Goal: Information Seeking & Learning: Learn about a topic

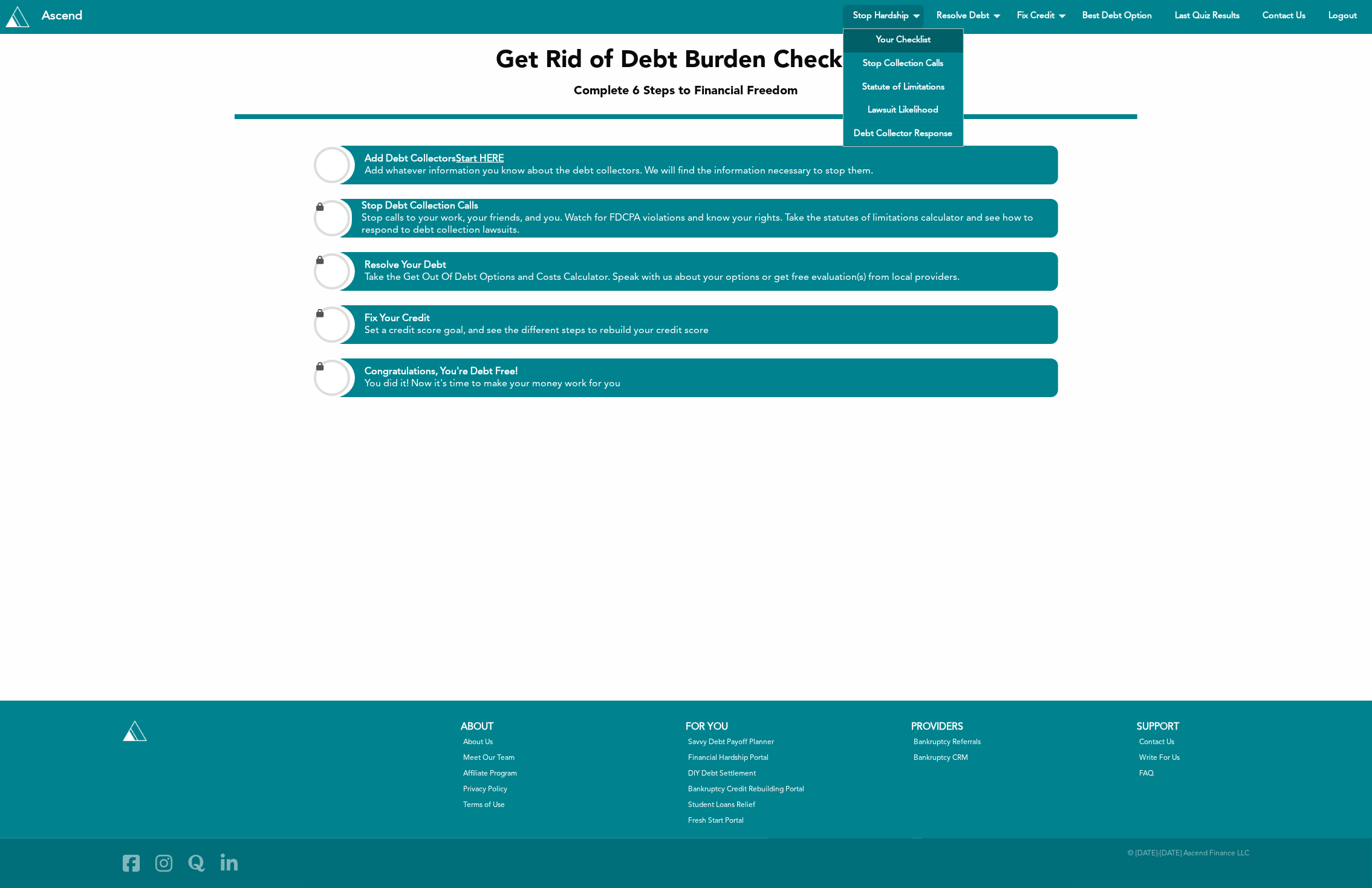
click at [890, 38] on link "Your Checklist" at bounding box center [903, 41] width 120 height 24
click at [910, 70] on link "Stop Collection Calls" at bounding box center [903, 64] width 120 height 24
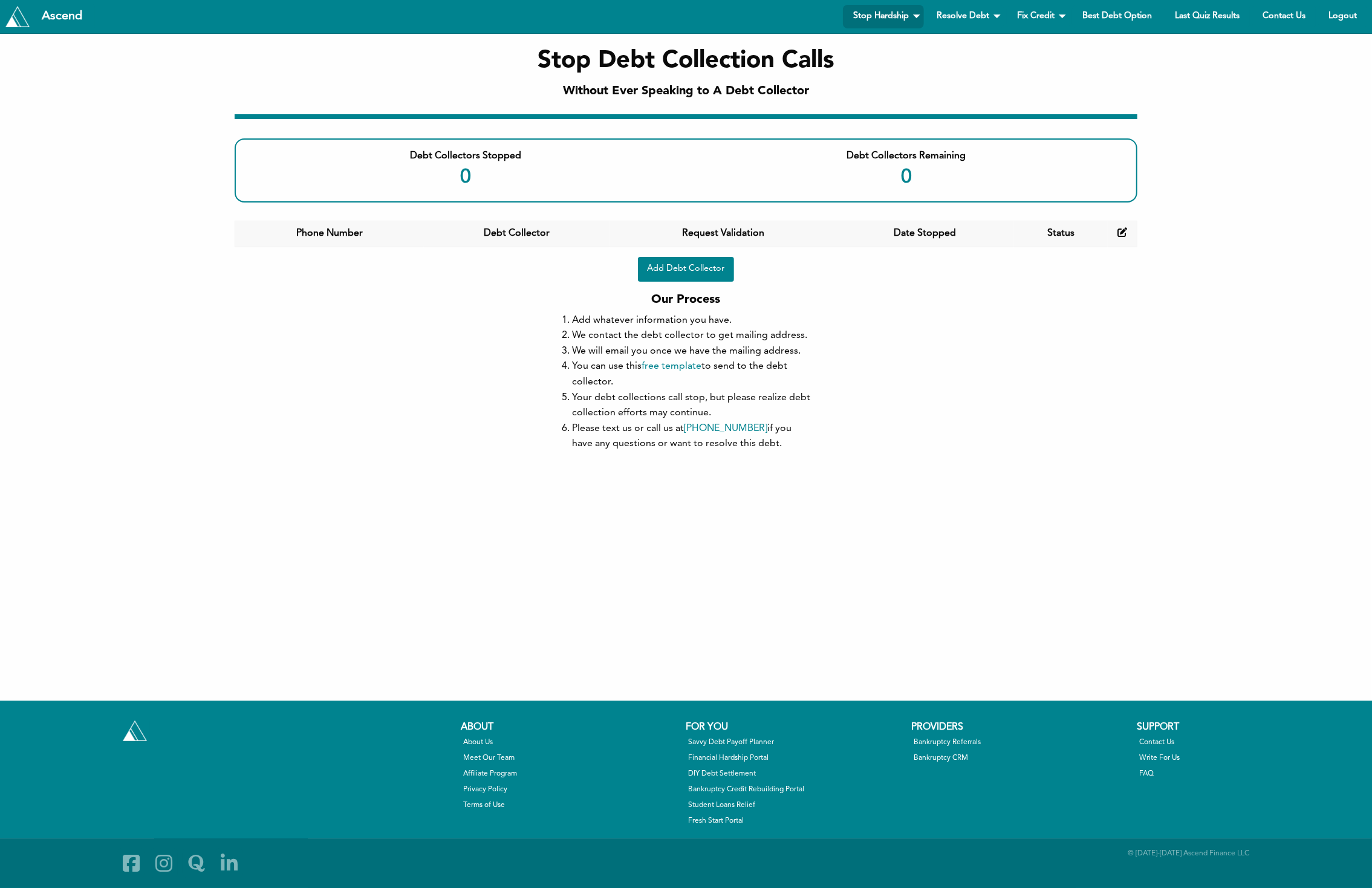
click at [865, 31] on div "Ascend Stop Hardship Your Checklist Stop Collection Calls Statute of Limitation…" at bounding box center [686, 17] width 1372 height 34
click at [877, 26] on link "Stop Hardship" at bounding box center [884, 16] width 81 height 24
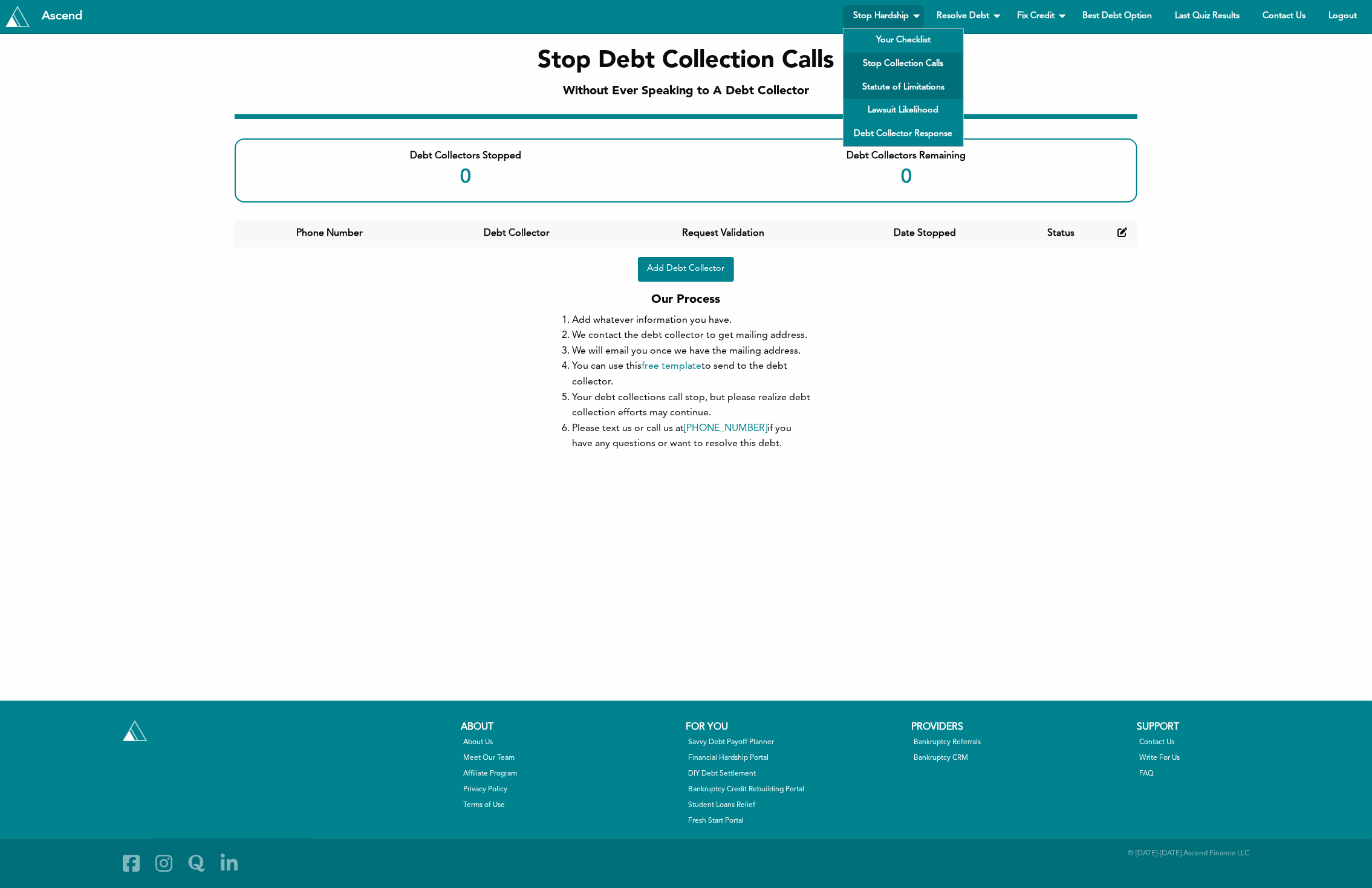
click at [896, 93] on link "Statute of Limitations" at bounding box center [903, 87] width 120 height 24
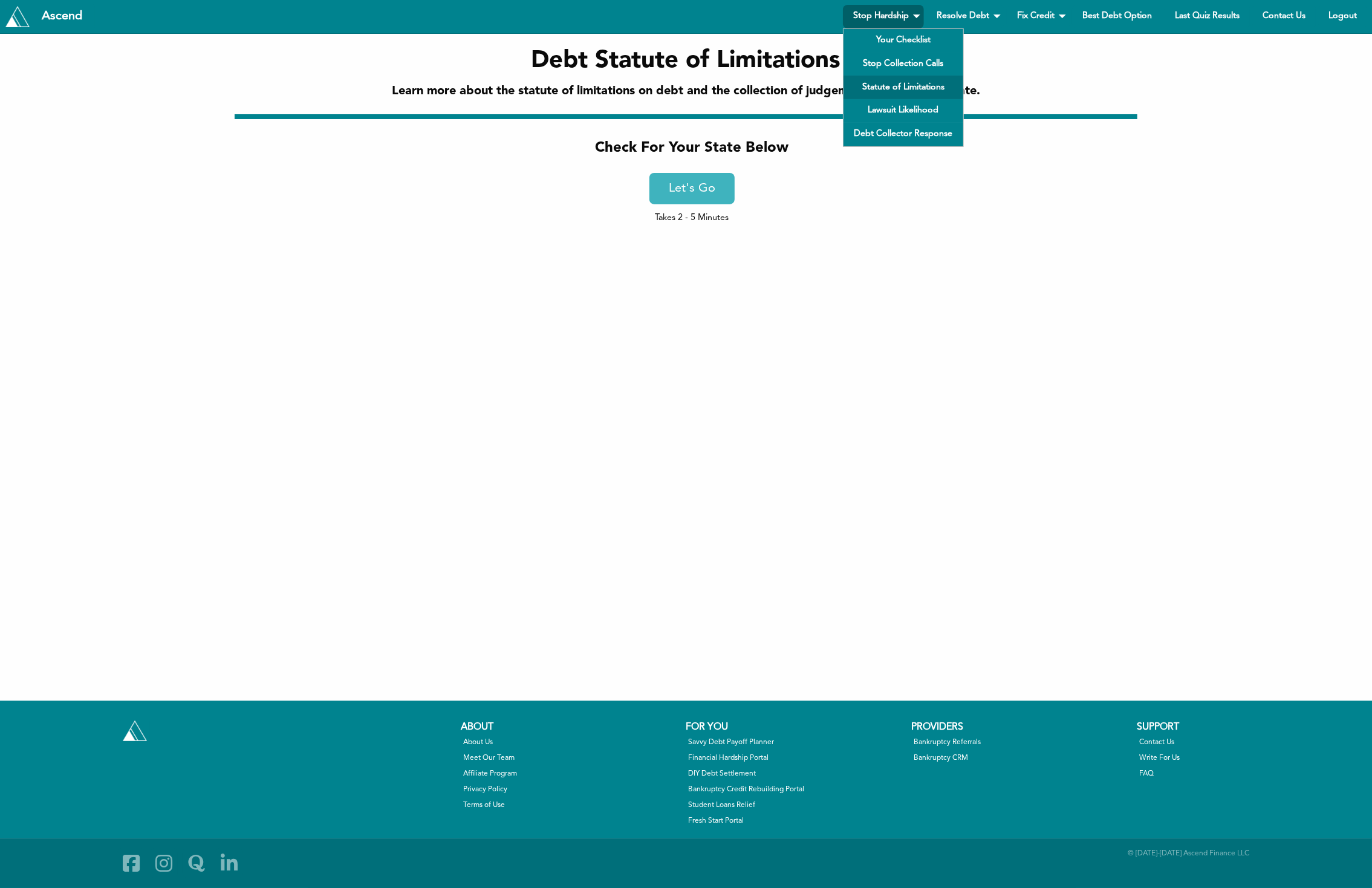
click at [896, 22] on link "Stop Hardship" at bounding box center [884, 16] width 81 height 24
click at [895, 110] on link "Lawsuit Likelihood" at bounding box center [903, 110] width 120 height 24
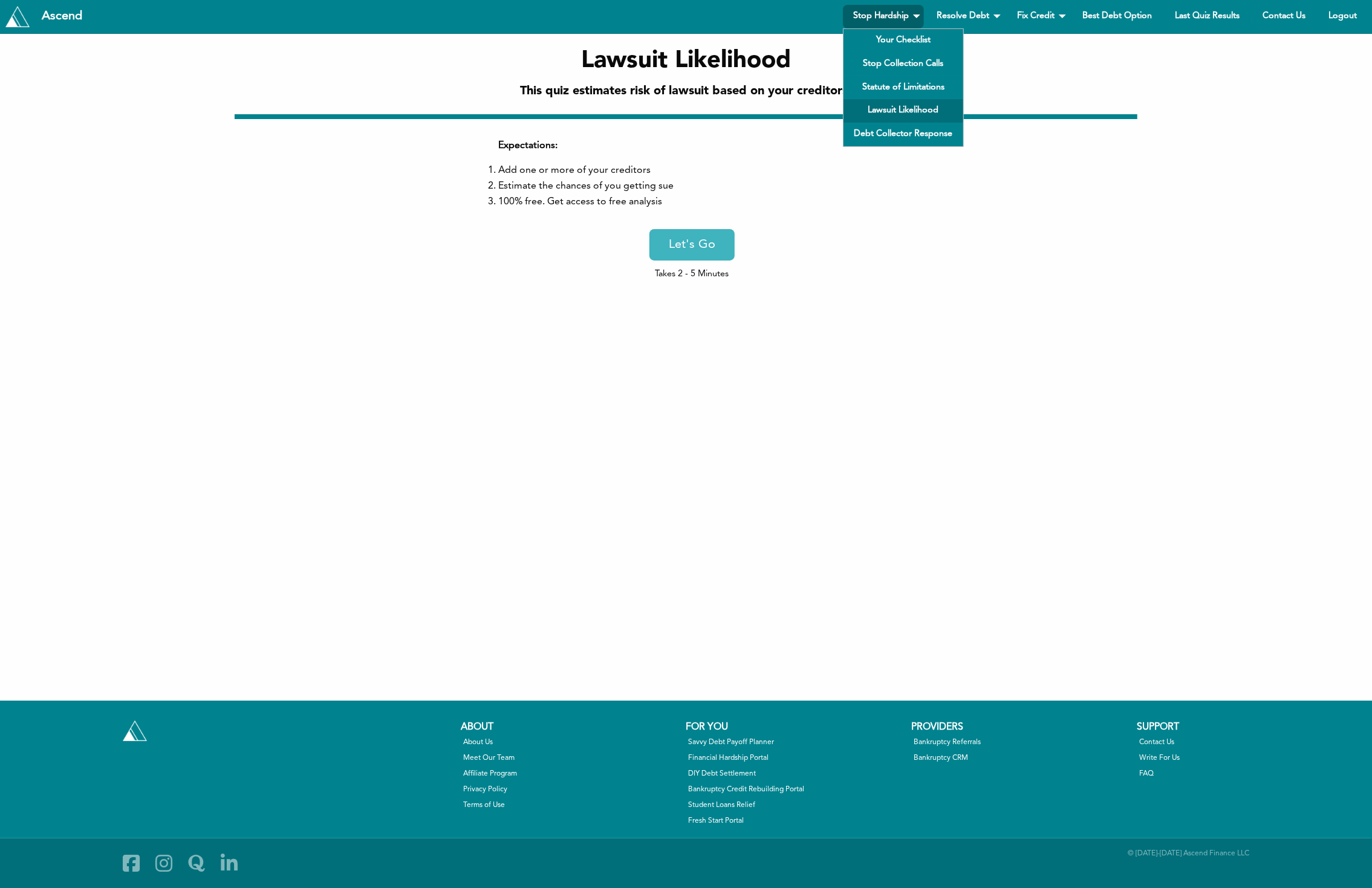
click at [897, 18] on link "Stop Hardship" at bounding box center [884, 16] width 81 height 24
click at [903, 142] on link "Debt Collector Response" at bounding box center [903, 134] width 120 height 24
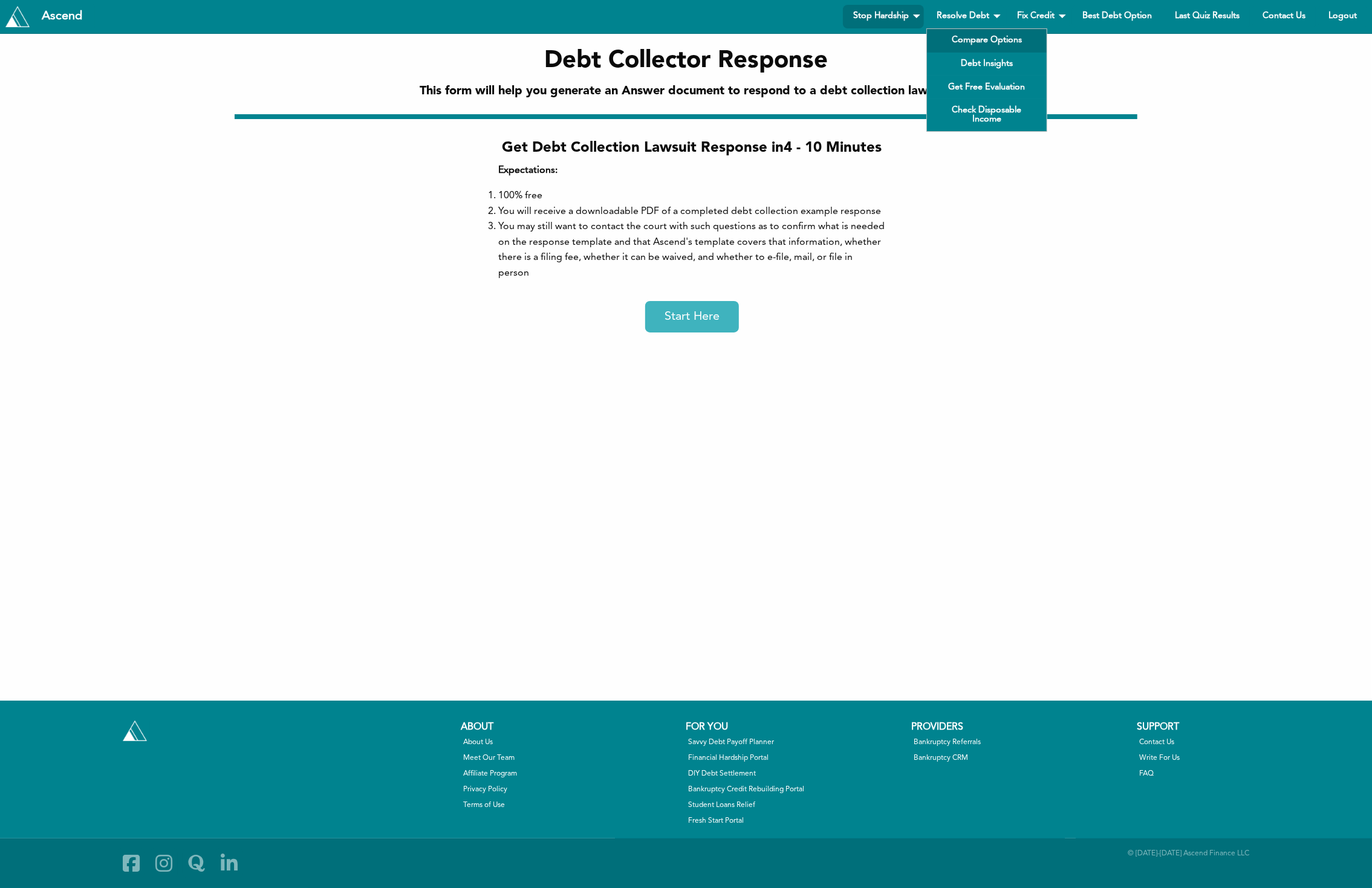
click at [979, 43] on link "Compare Options" at bounding box center [987, 41] width 120 height 24
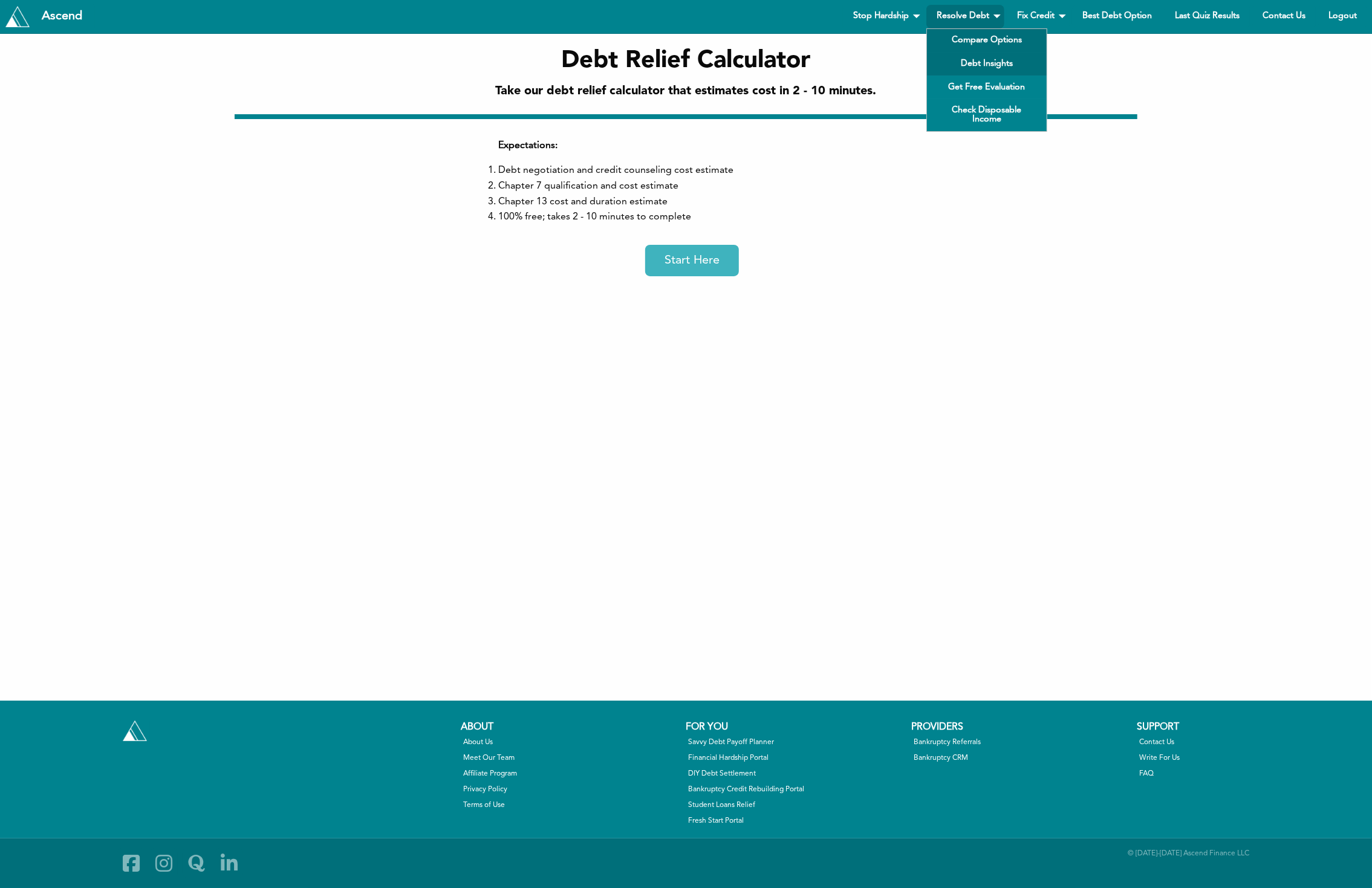
click at [978, 66] on link "Debt Insights" at bounding box center [987, 64] width 120 height 24
click at [976, 88] on link "Get Free Evaluation" at bounding box center [987, 87] width 120 height 24
click at [978, 118] on link "Check Disposable Income" at bounding box center [987, 115] width 120 height 32
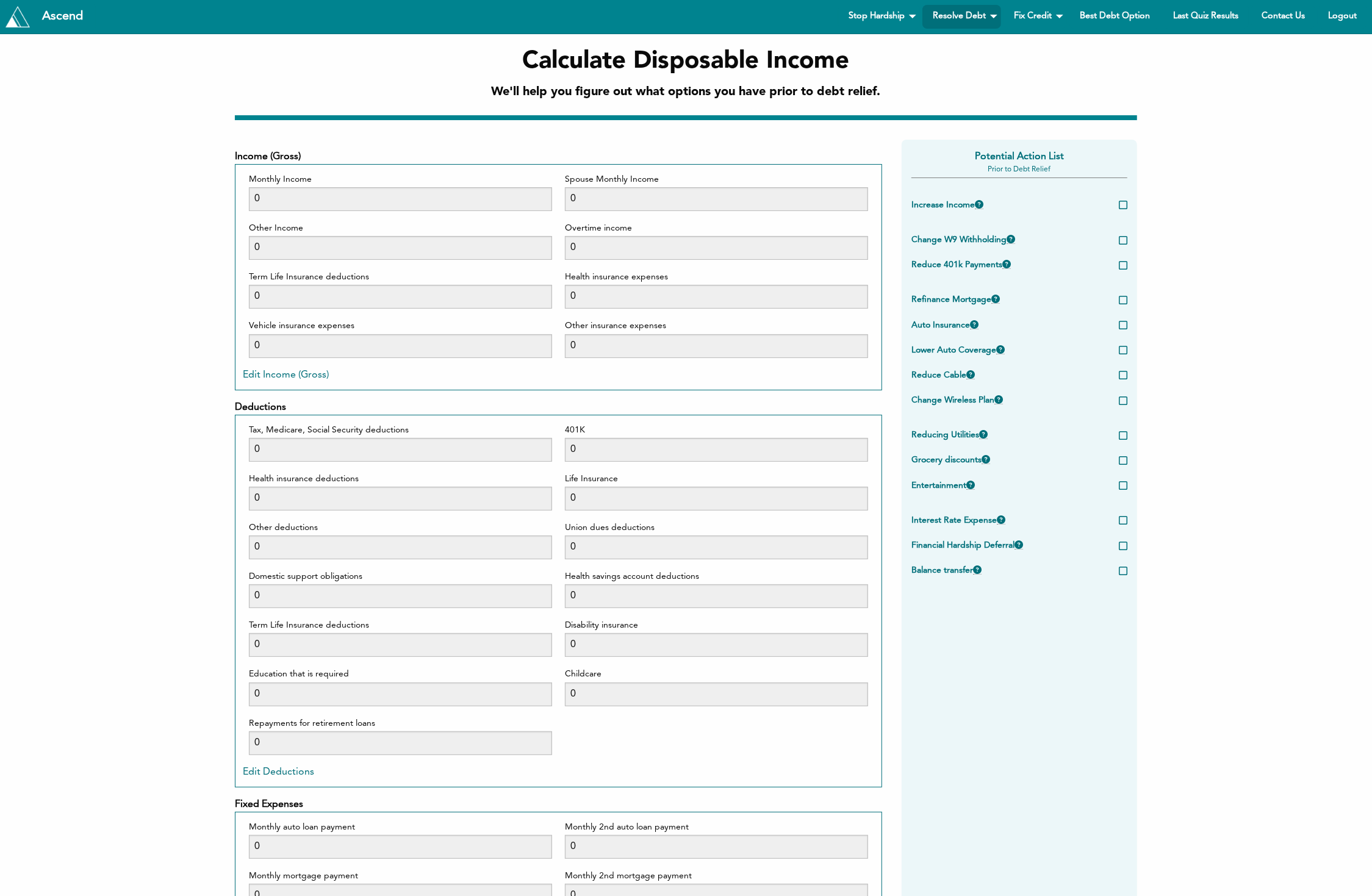
click at [279, 375] on button "Edit Income (Gross)" at bounding box center [286, 375] width 86 height 10
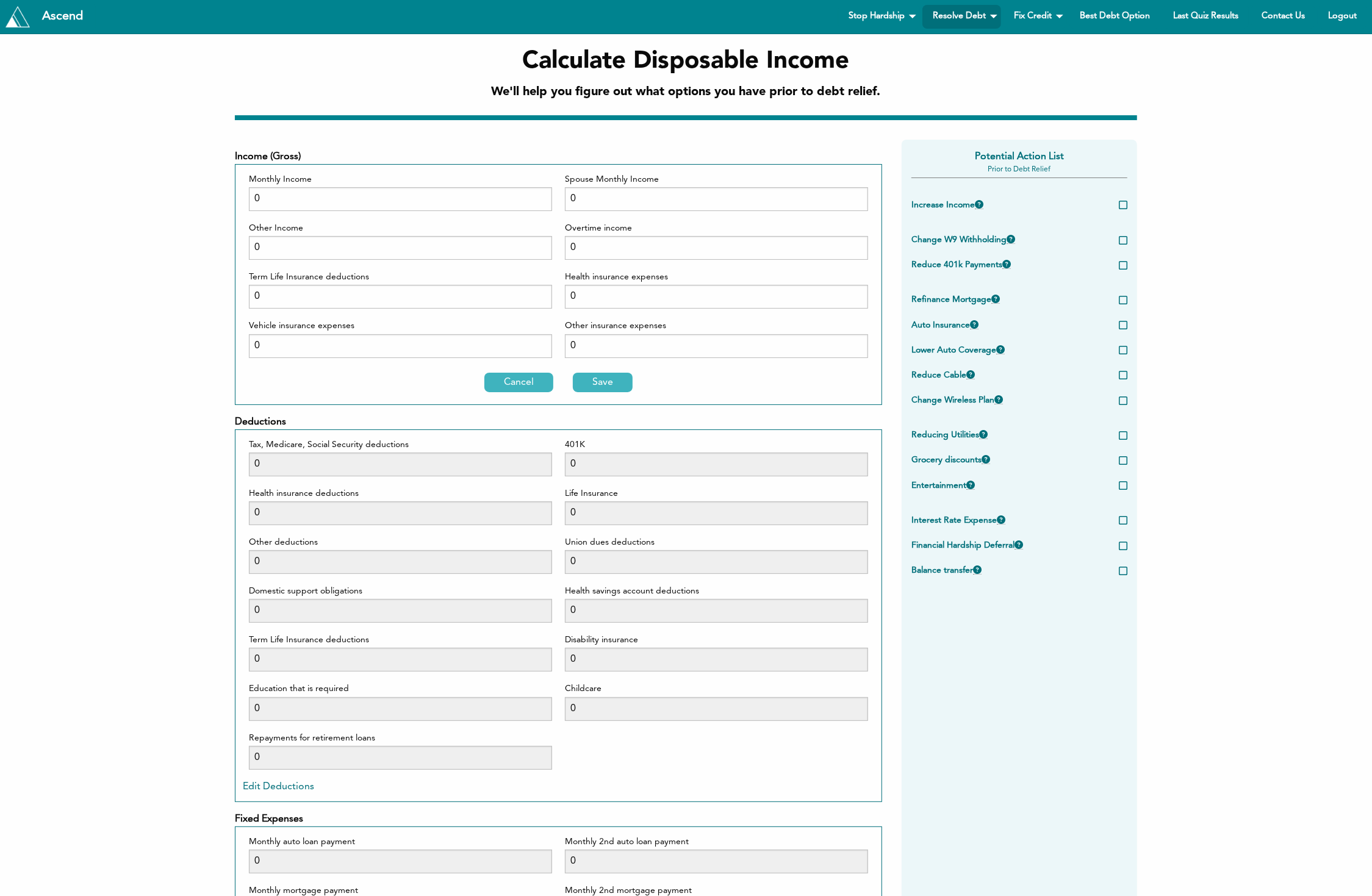
click at [381, 211] on div "Monthly Income 0 Other Income 0 Term Life Insurance deductions 0 Vehicle insura…" at bounding box center [401, 270] width 303 height 196
click at [381, 209] on input "0" at bounding box center [401, 198] width 303 height 24
type input "300"
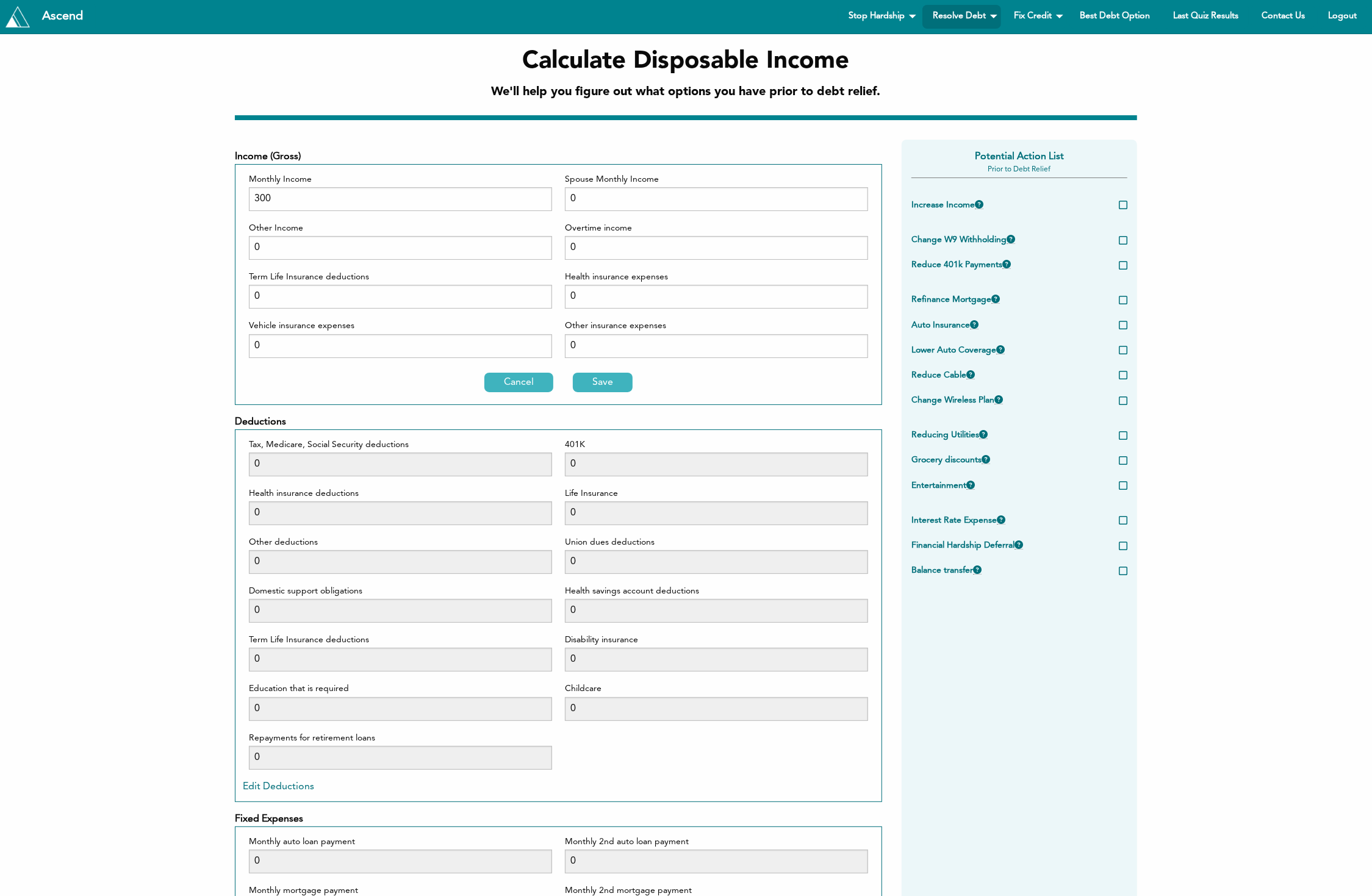
drag, startPoint x: 641, startPoint y: 380, endPoint x: 634, endPoint y: 384, distance: 8.1
click at [638, 382] on div "Cancel Save" at bounding box center [559, 383] width 632 height 29
click at [633, 385] on div "Cancel Save" at bounding box center [559, 383] width 632 height 29
click at [626, 385] on button "Save" at bounding box center [603, 382] width 60 height 19
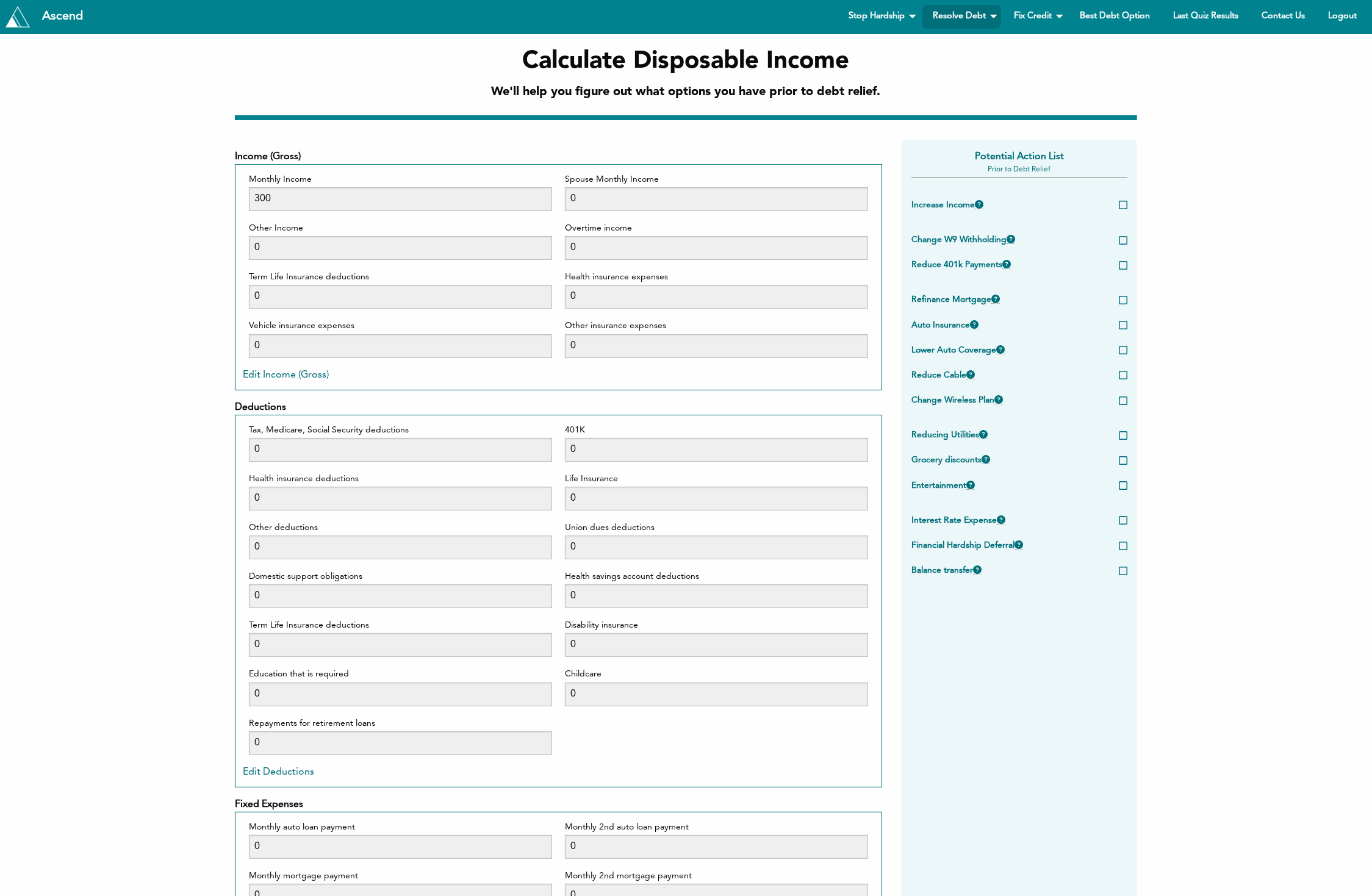
click at [623, 380] on div "Edit Income (Gross) Cancel Save" at bounding box center [559, 375] width 632 height 14
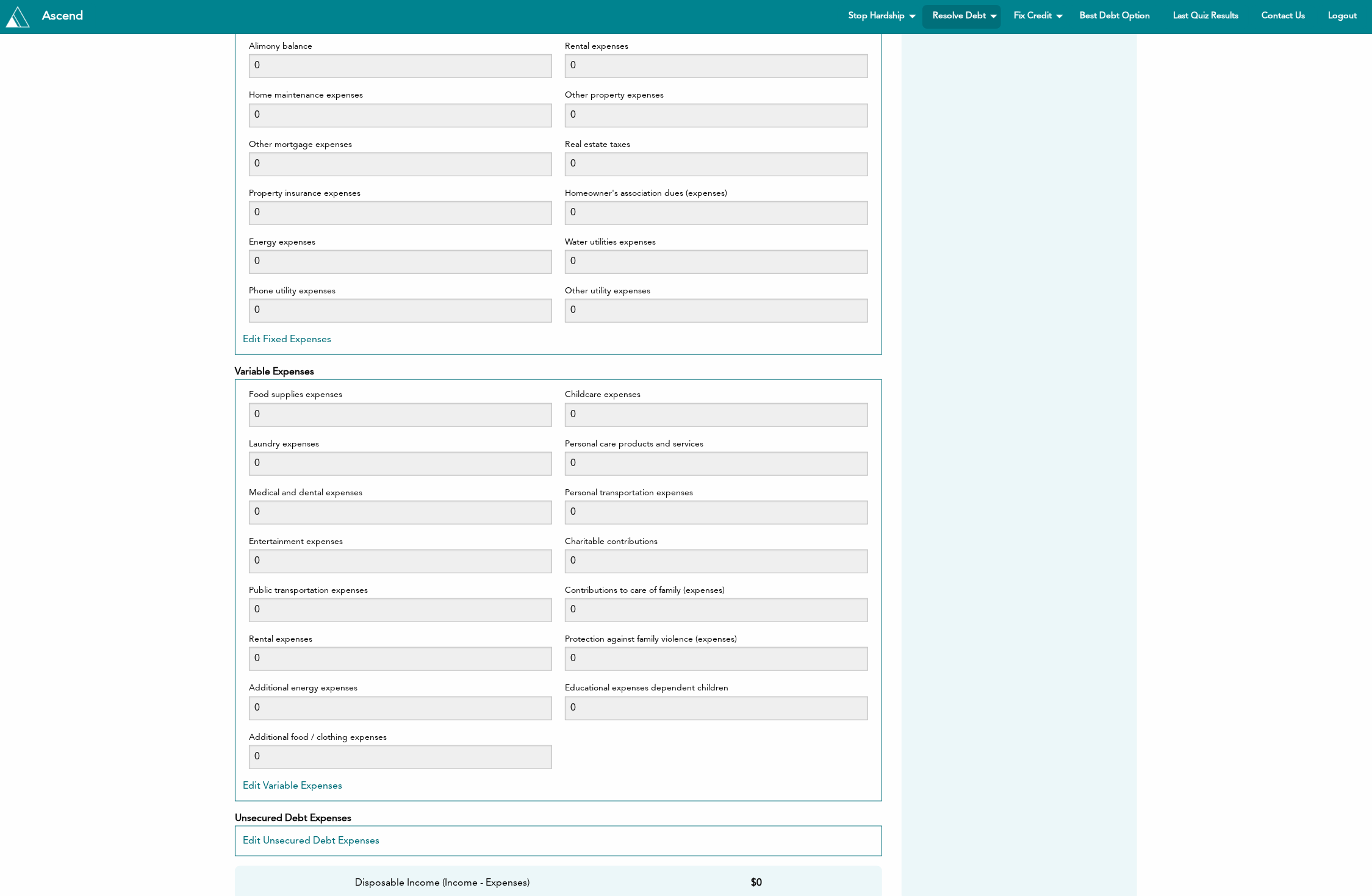
scroll to position [1079, 0]
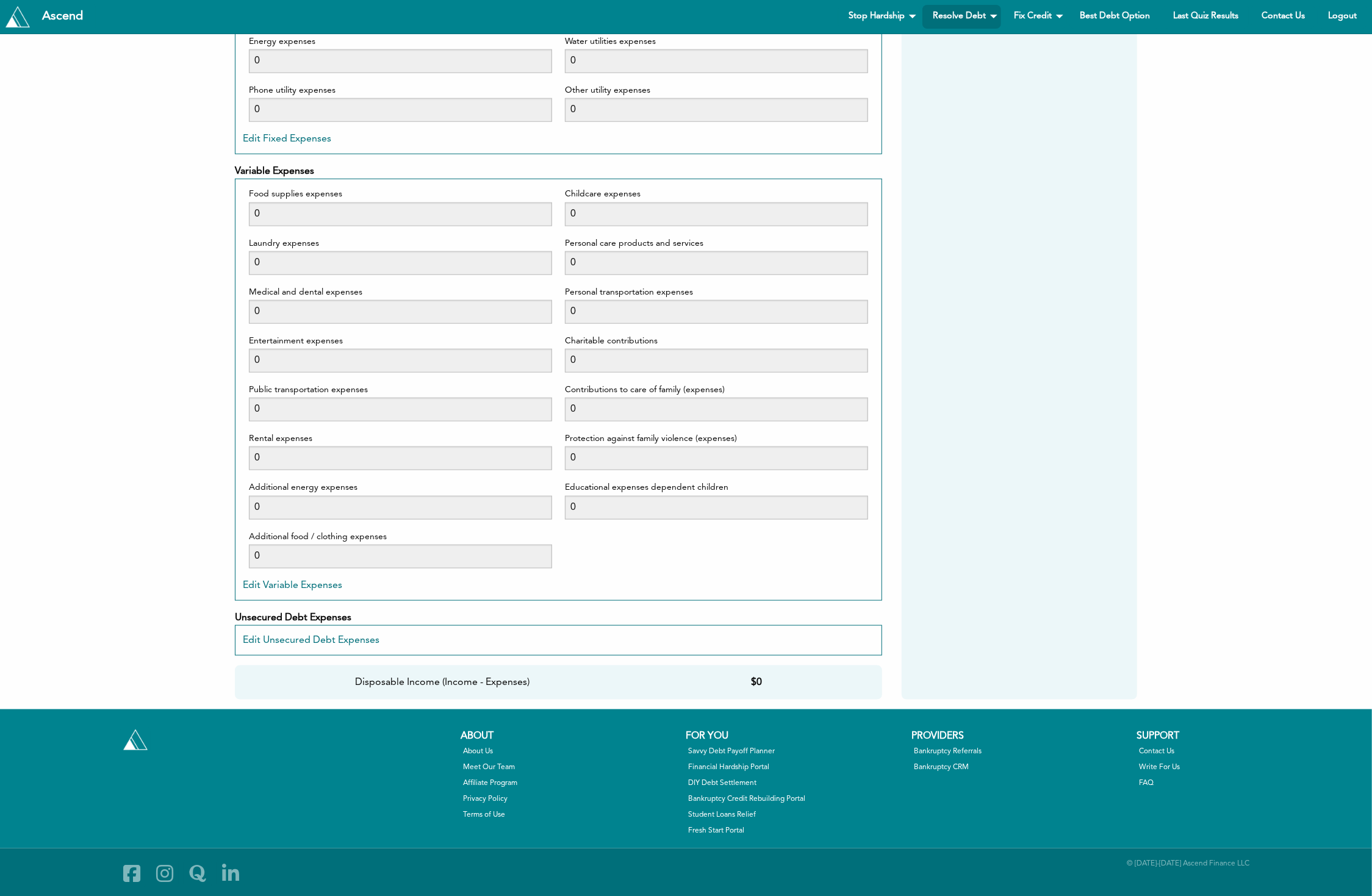
click at [283, 142] on button "Edit Fixed Expenses" at bounding box center [287, 140] width 88 height 10
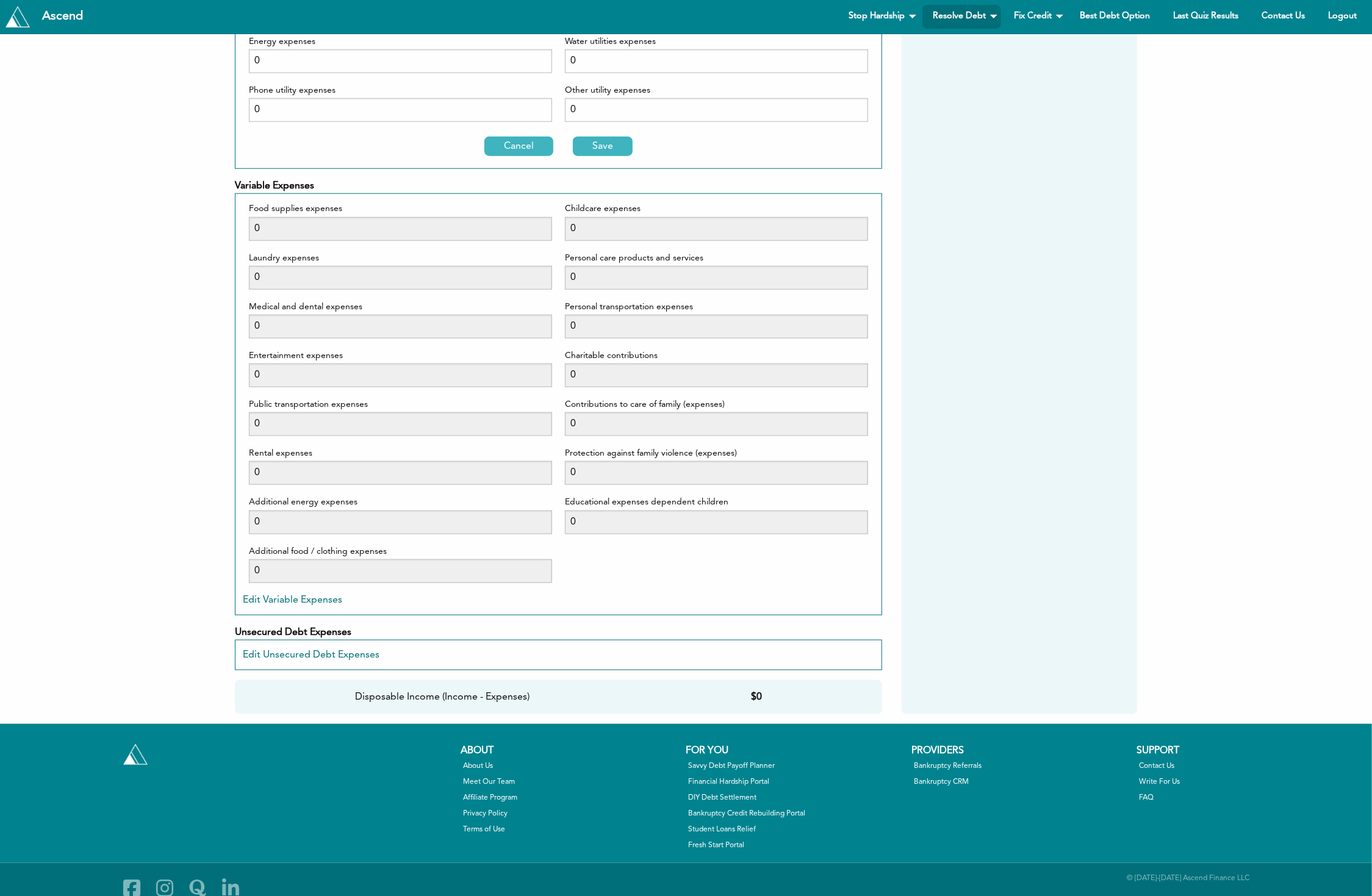
scroll to position [938, 0]
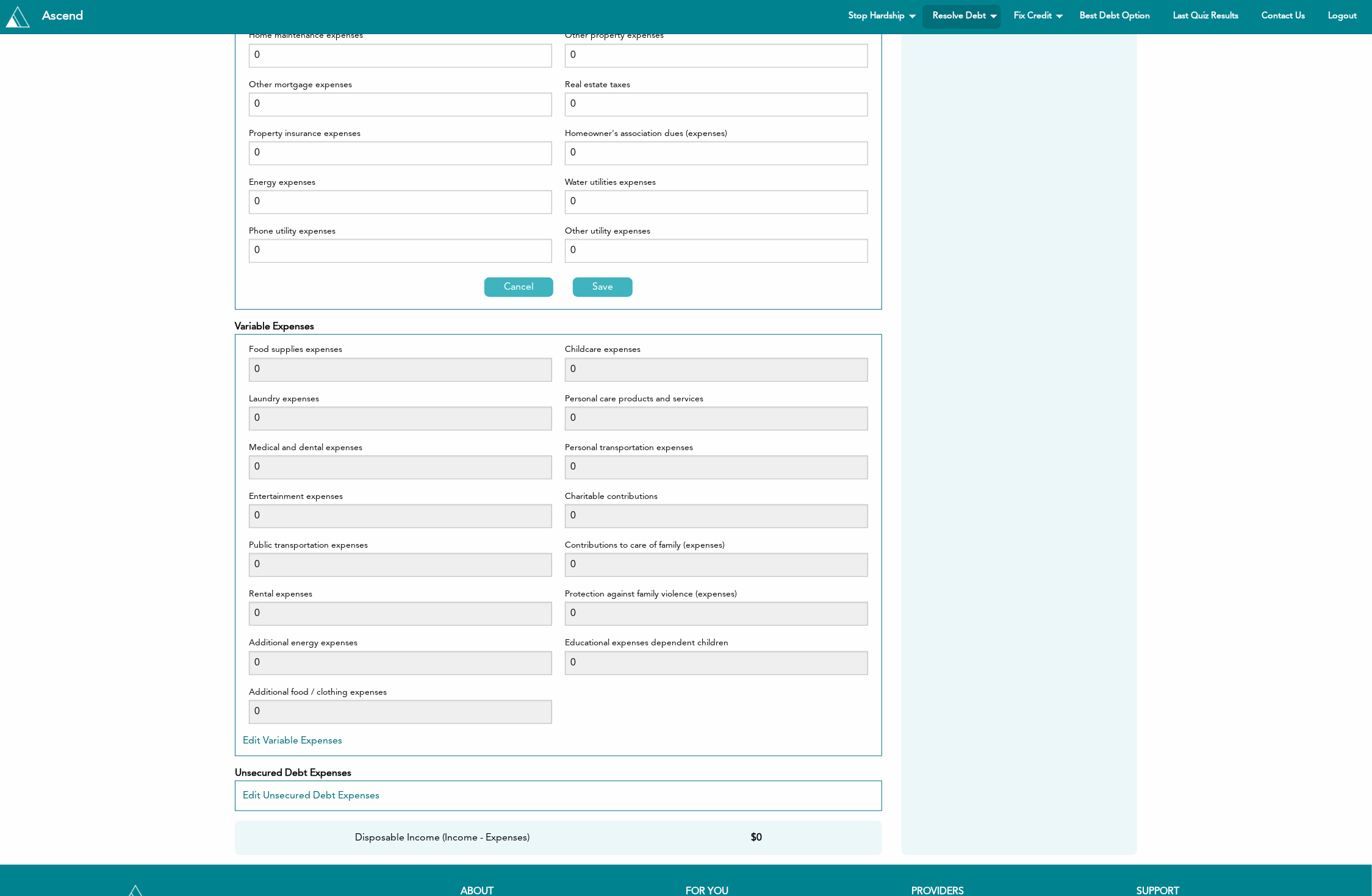
click at [283, 119] on div "Monthly auto loan payment 0 Monthly mortgage payment 0 Alimony balance 0 Home m…" at bounding box center [401, 77] width 303 height 392
click at [279, 105] on input "0" at bounding box center [401, 104] width 303 height 24
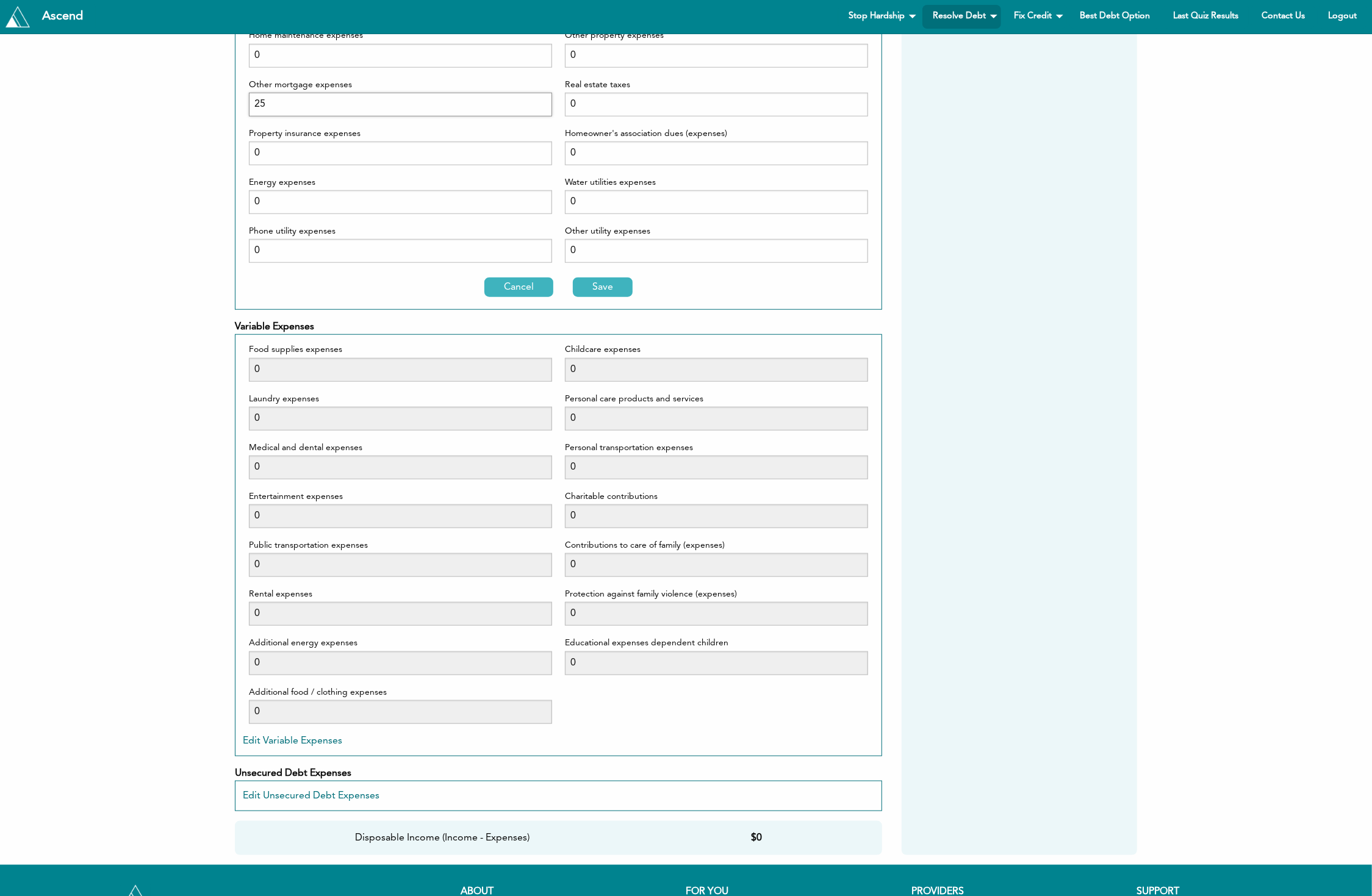
type input "25"
click at [593, 284] on button "Save" at bounding box center [603, 287] width 60 height 19
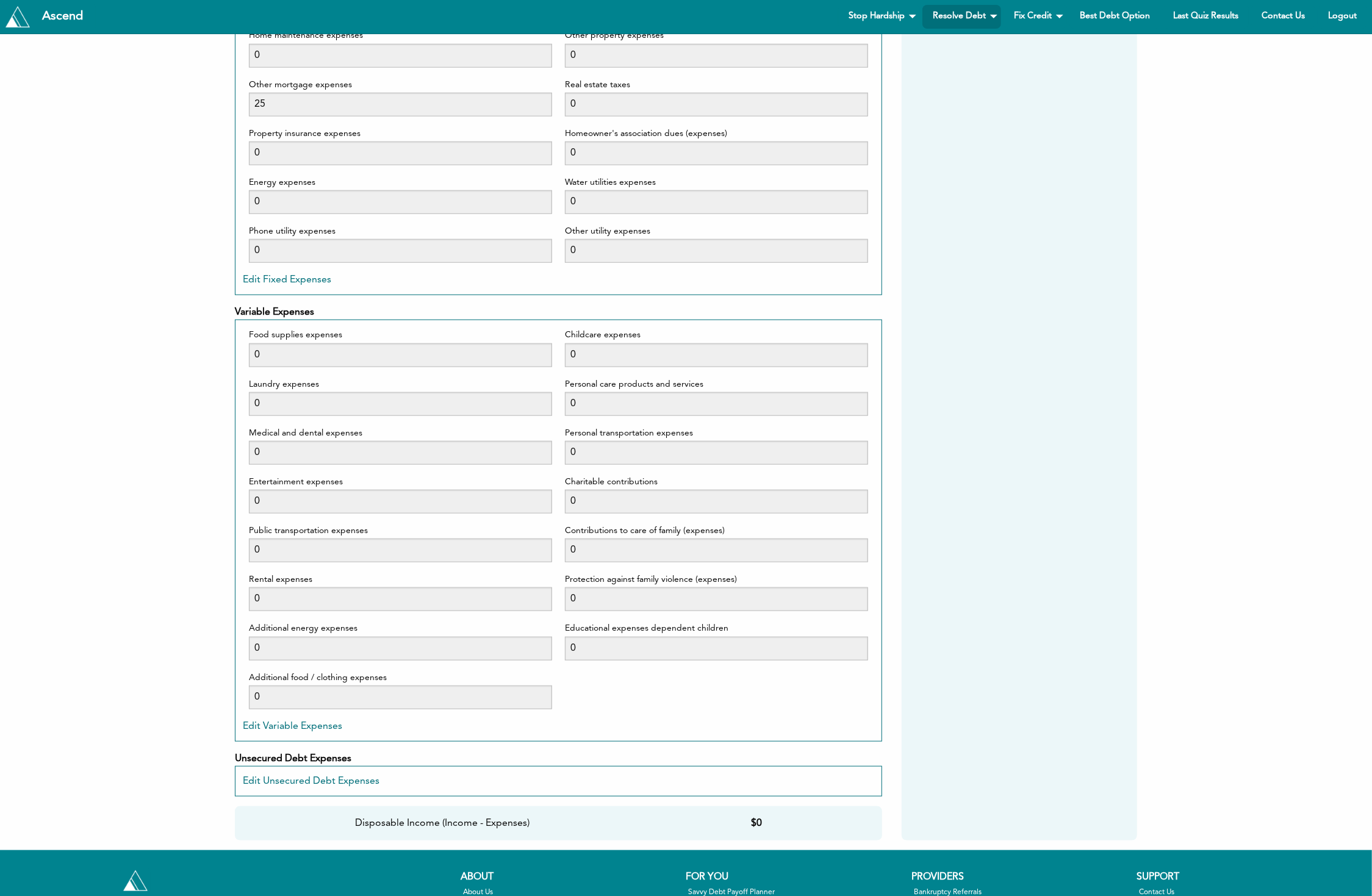
click at [360, 785] on button "Edit Unsecured Debt Expenses" at bounding box center [311, 782] width 137 height 10
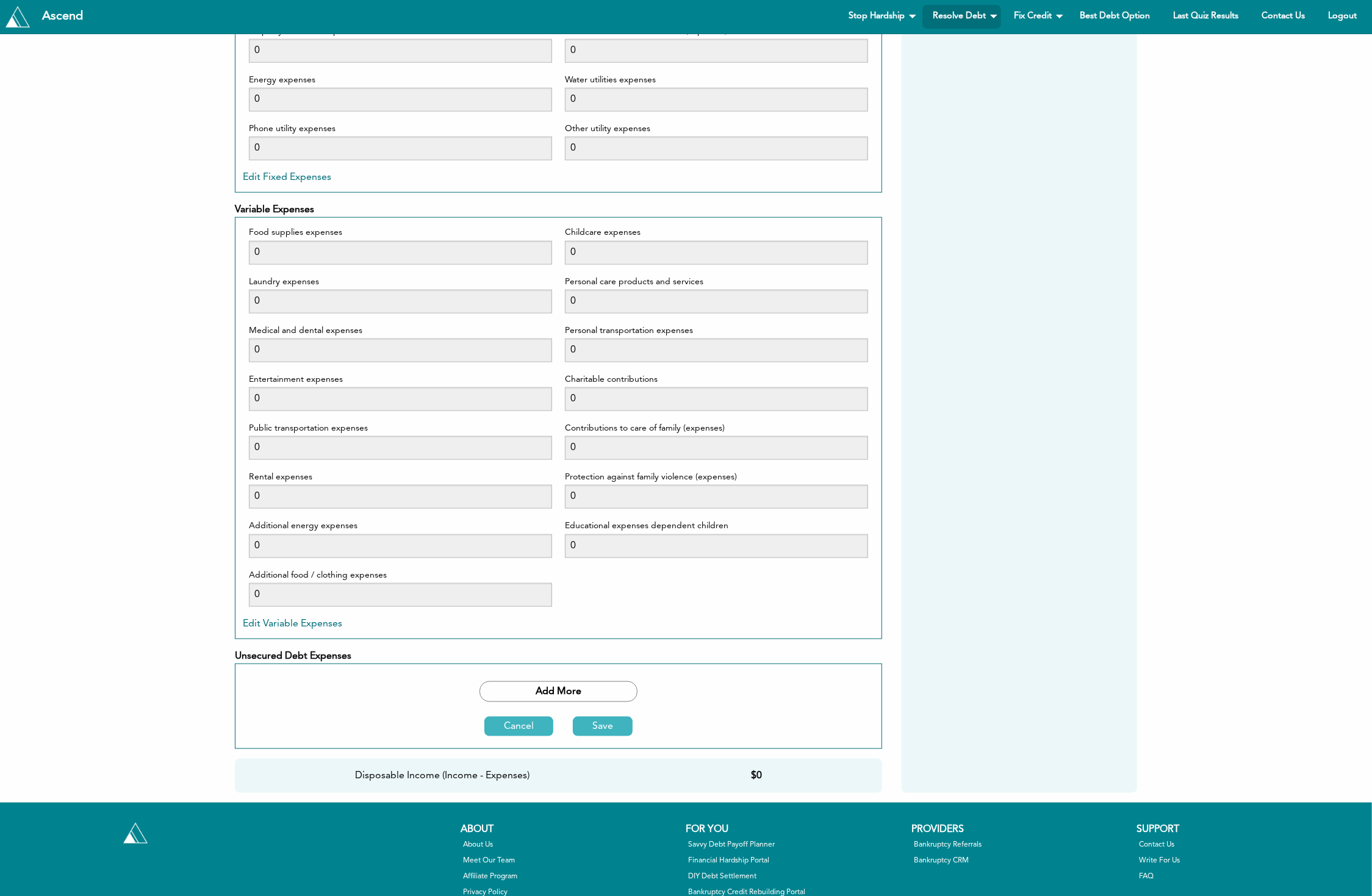
scroll to position [1138, 0]
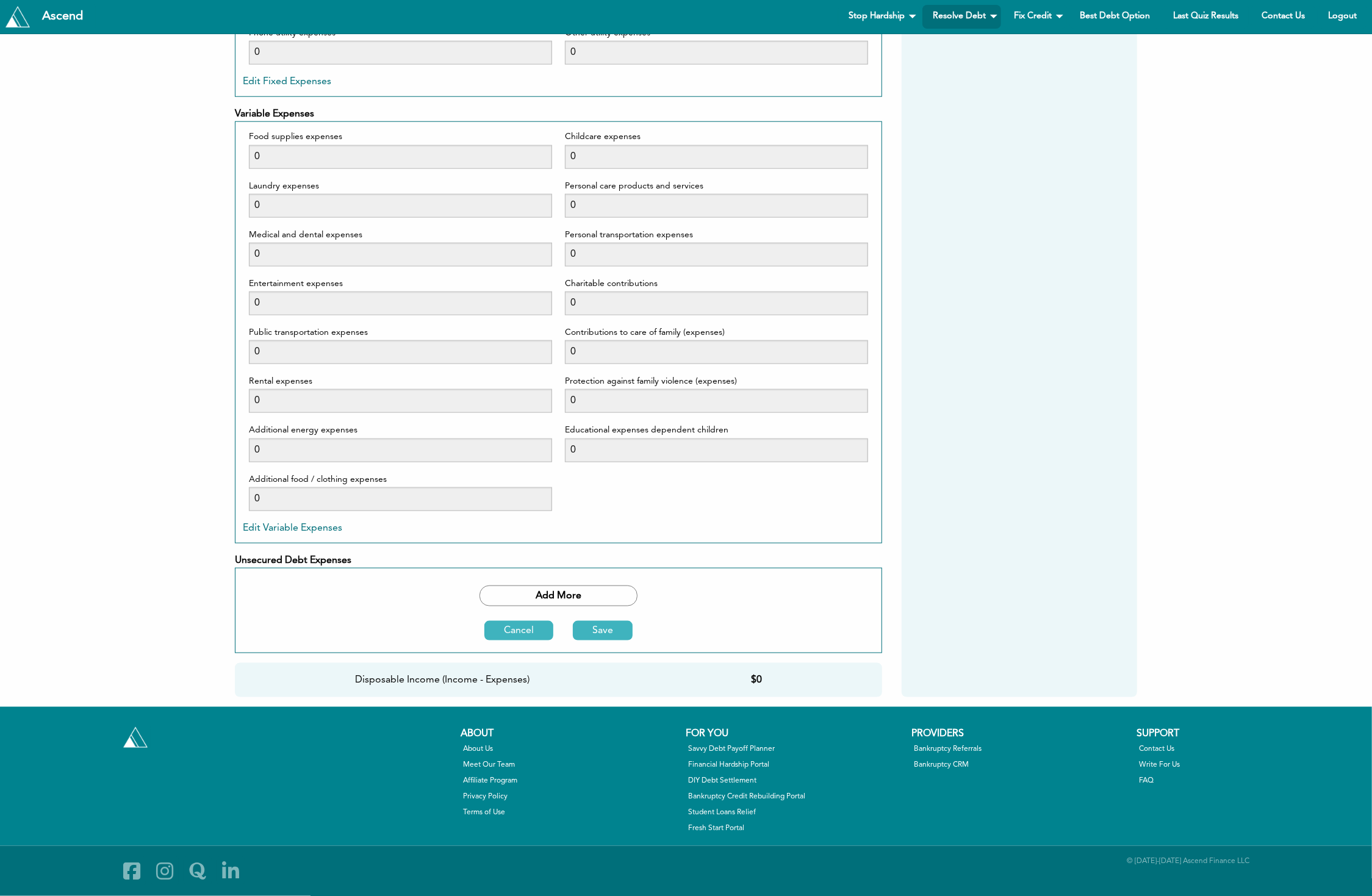
click at [598, 599] on button "Add More" at bounding box center [559, 595] width 158 height 21
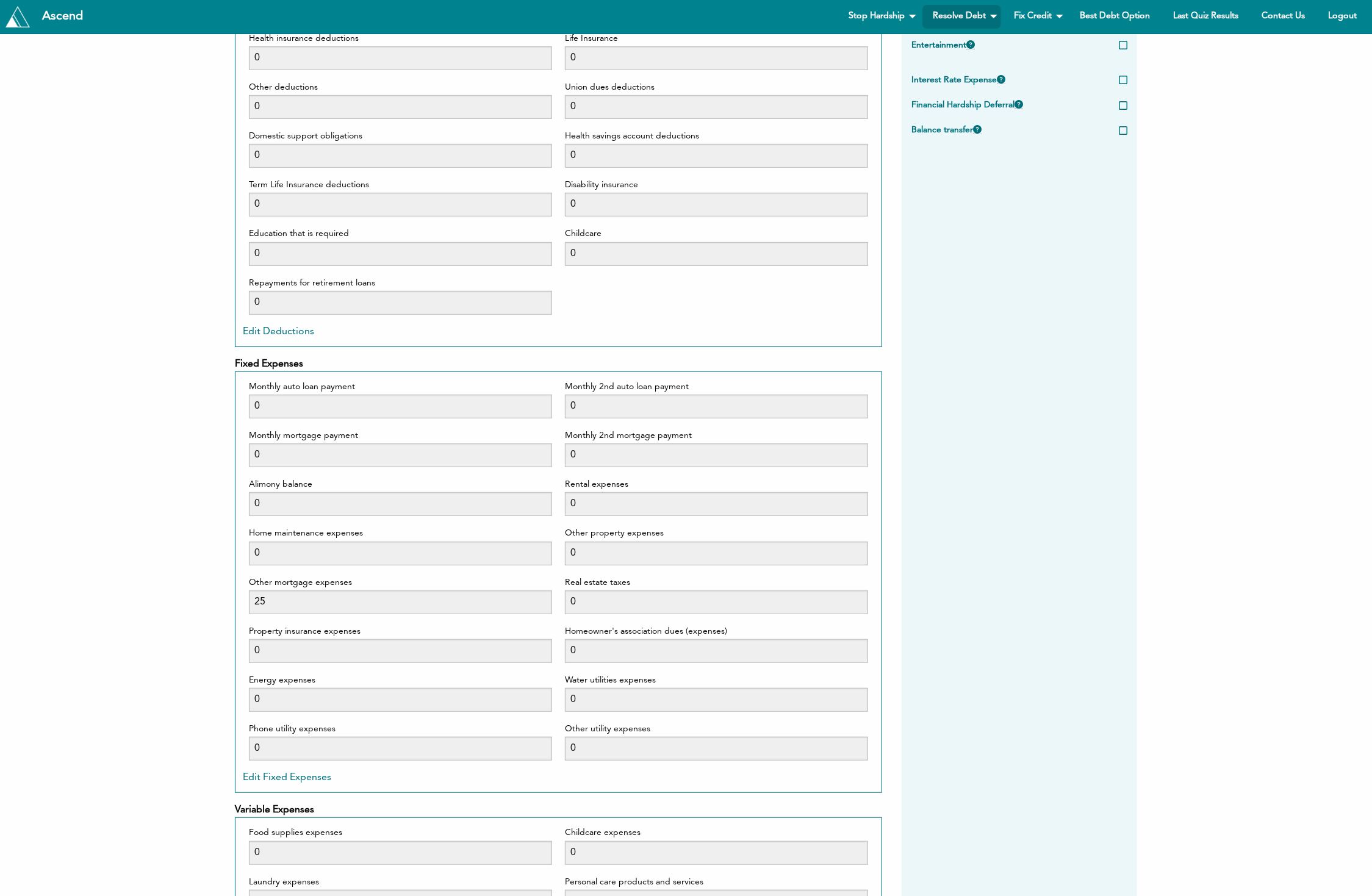
scroll to position [0, 0]
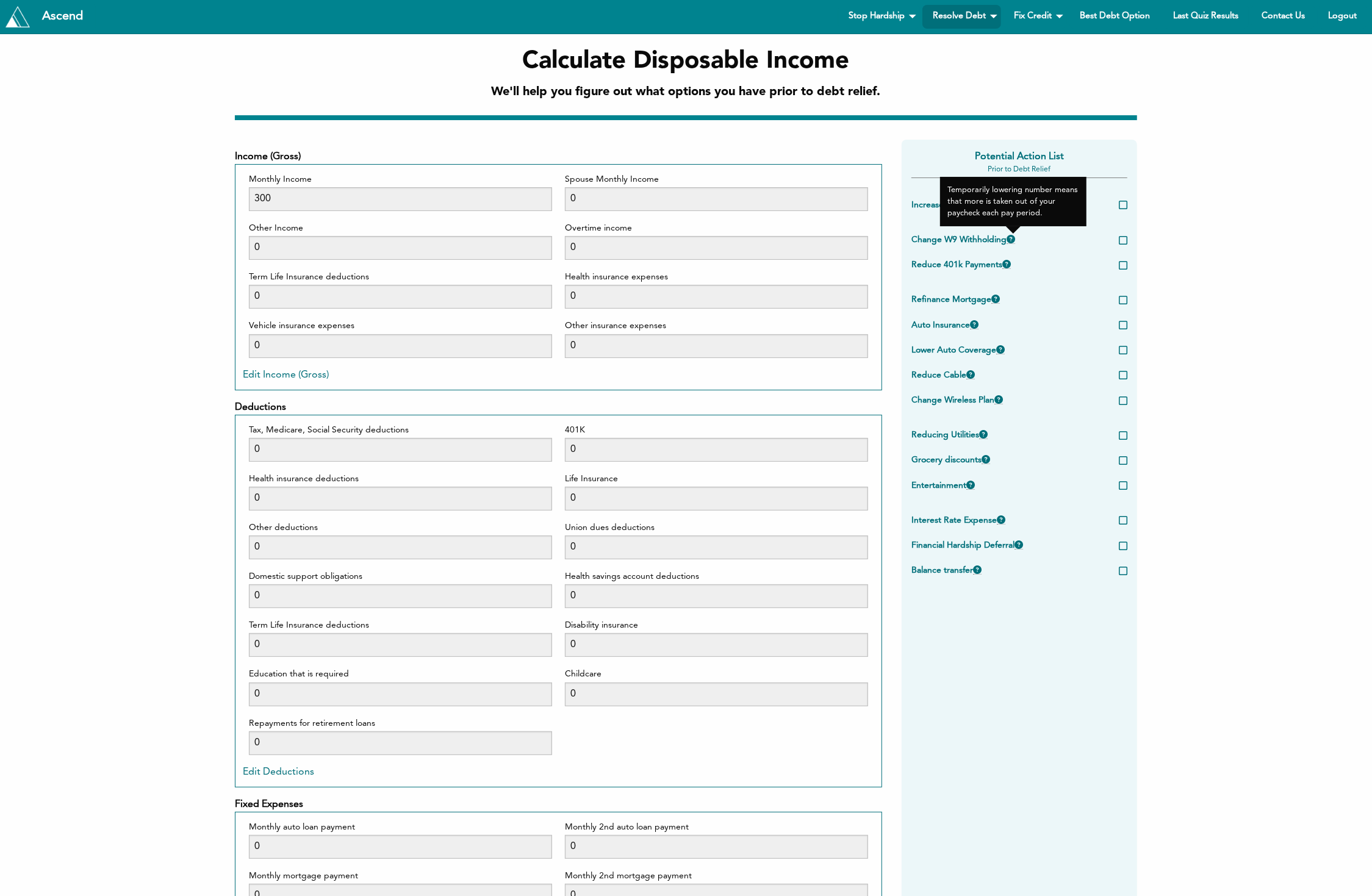
click at [1012, 242] on span at bounding box center [1011, 239] width 9 height 9
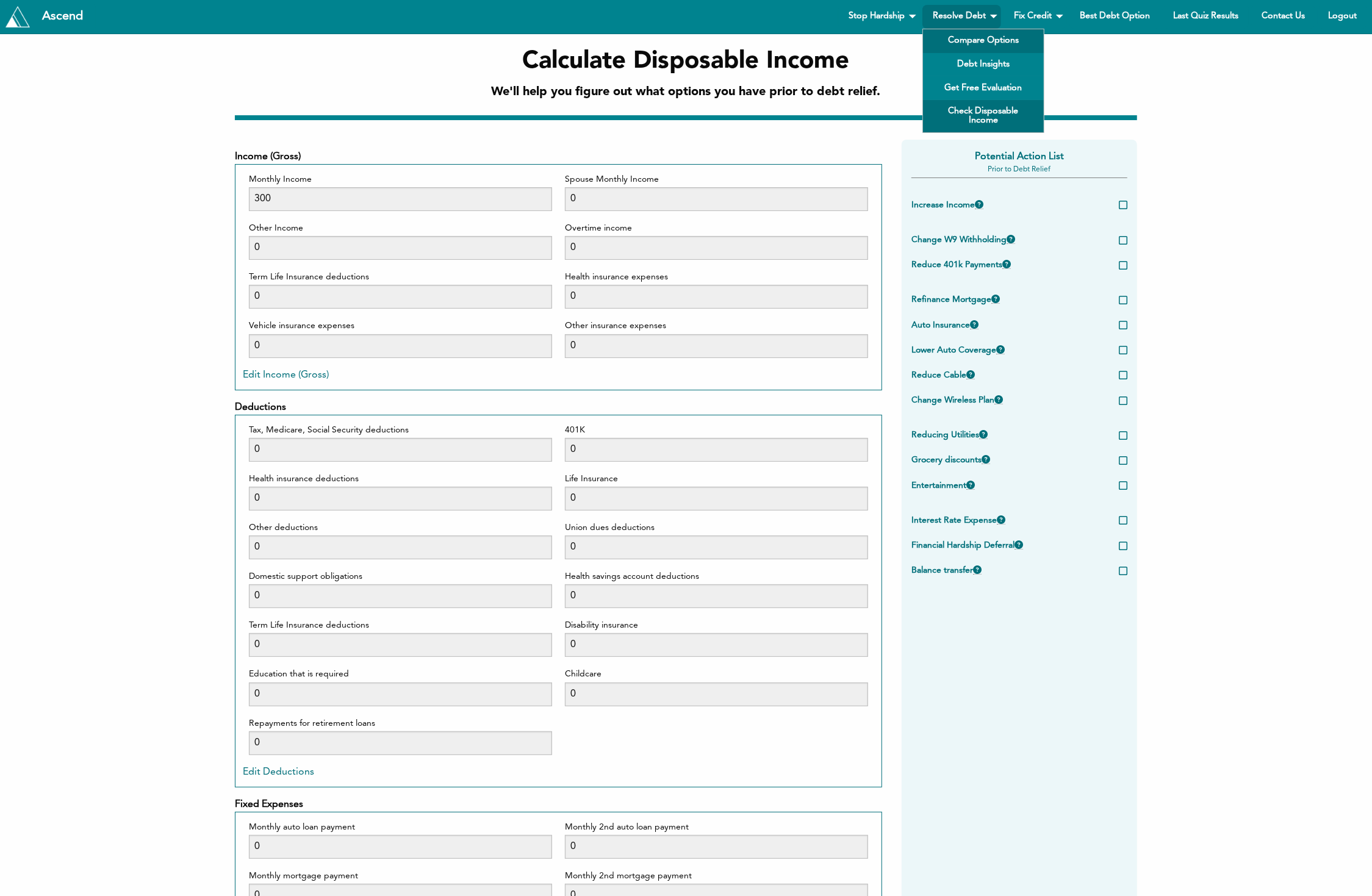
click at [969, 42] on link "Compare Options" at bounding box center [984, 41] width 121 height 24
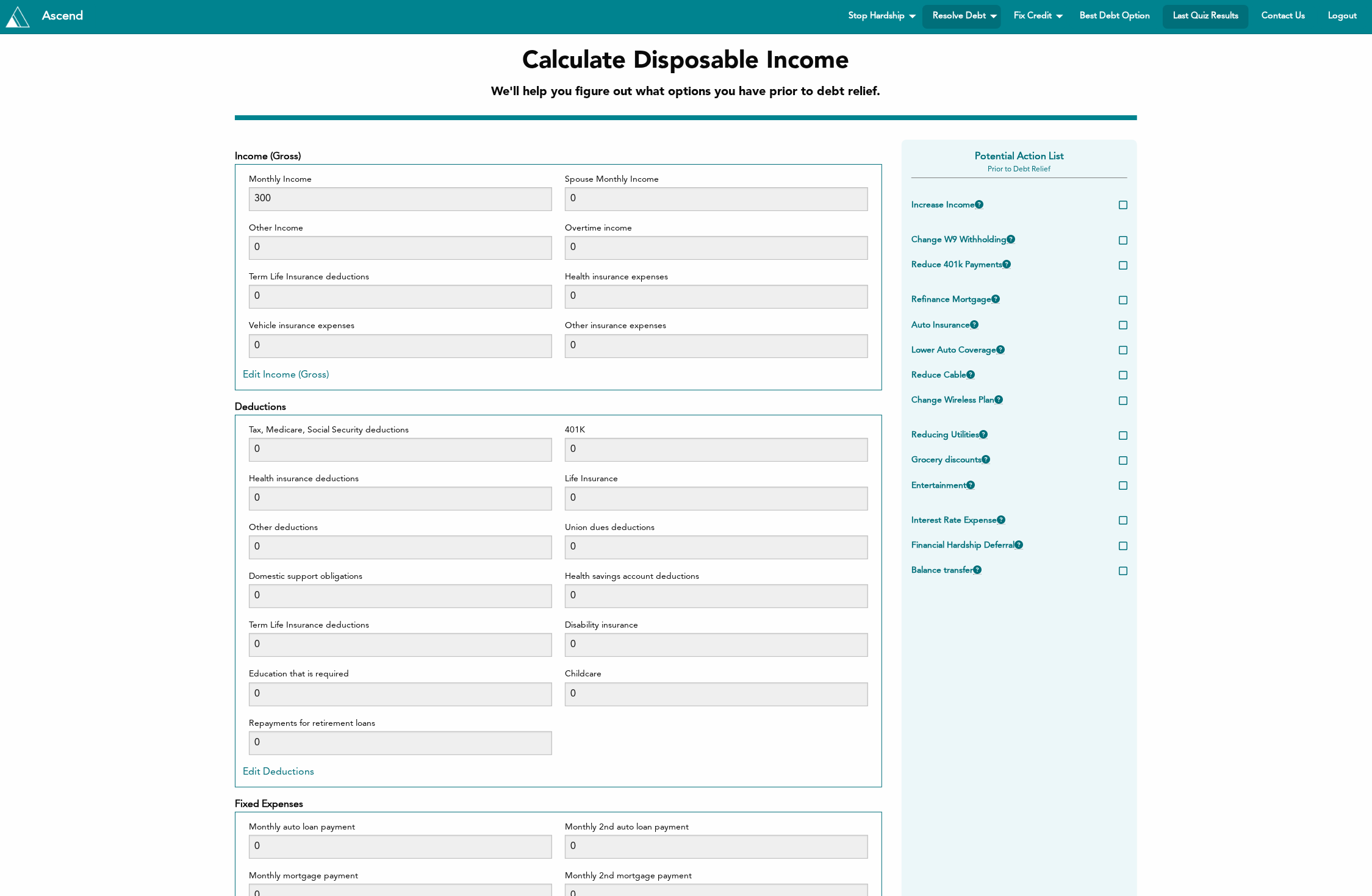
click at [1209, 13] on link "Last Quiz Results" at bounding box center [1206, 17] width 86 height 24
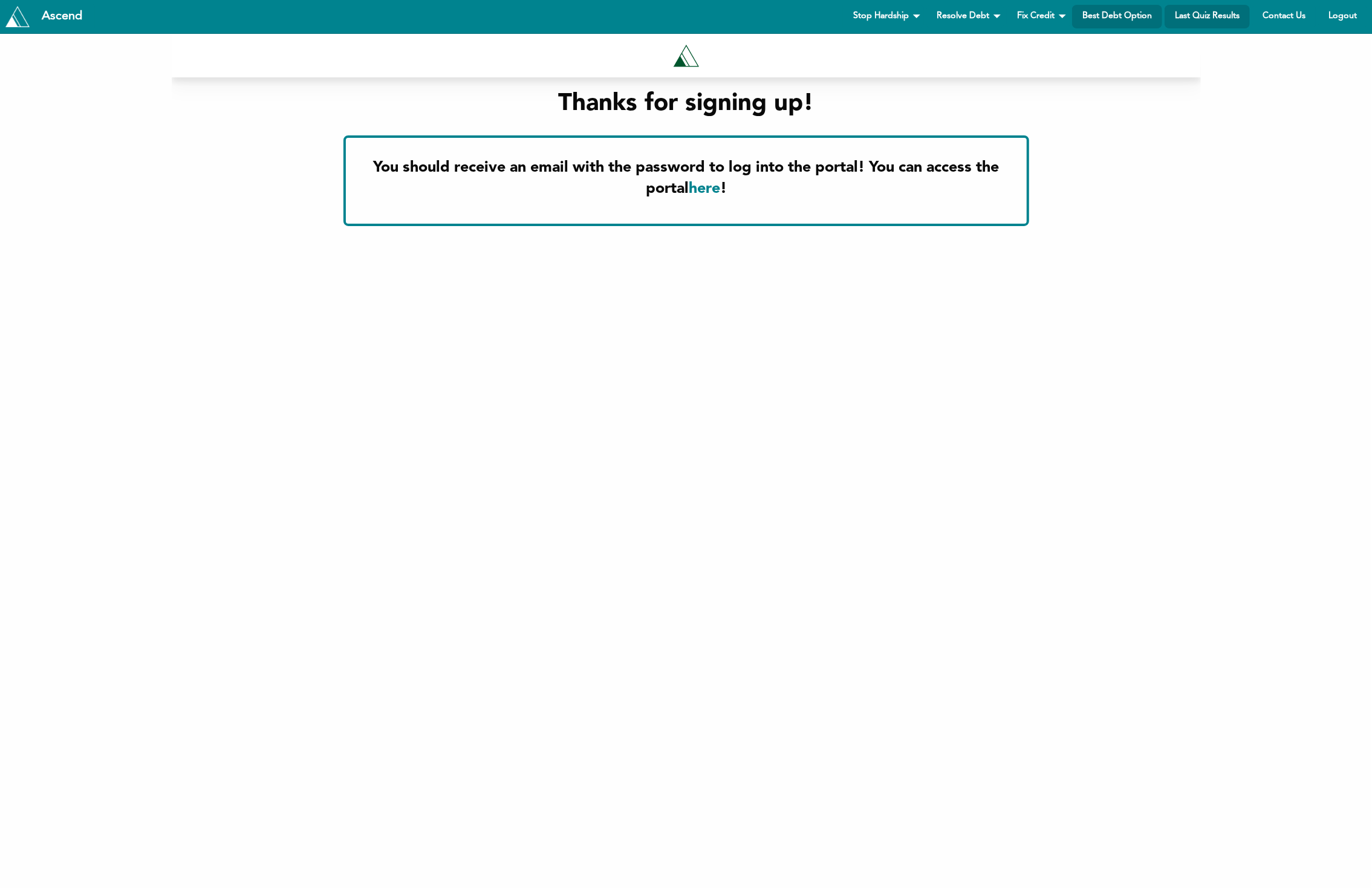
click at [1125, 13] on link "Best Debt Option" at bounding box center [1117, 16] width 90 height 24
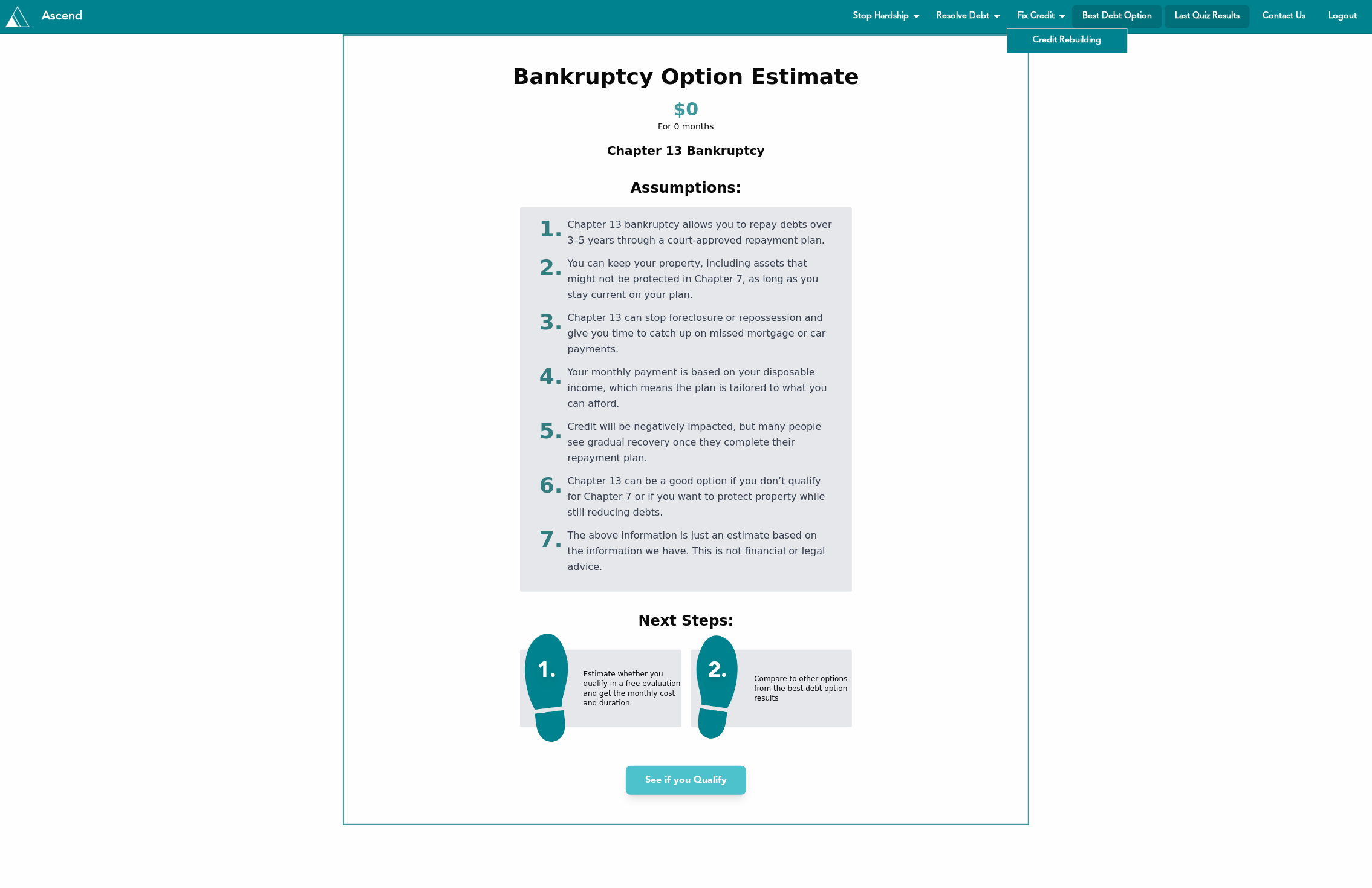
click at [1191, 24] on link "Last Quiz Results" at bounding box center [1207, 16] width 86 height 24
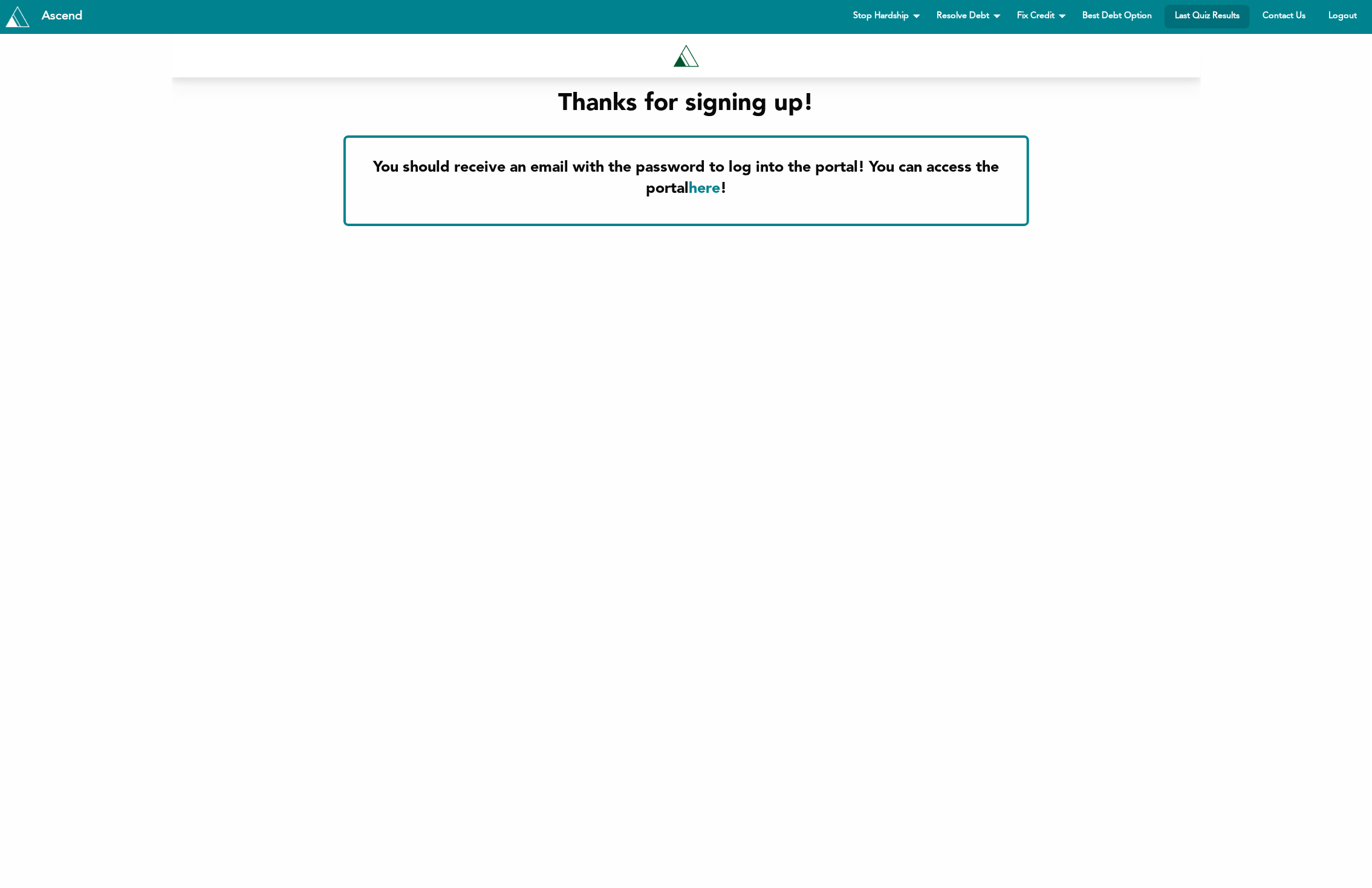
click at [610, 103] on h1 "Thanks for signing up!" at bounding box center [686, 103] width 648 height 34
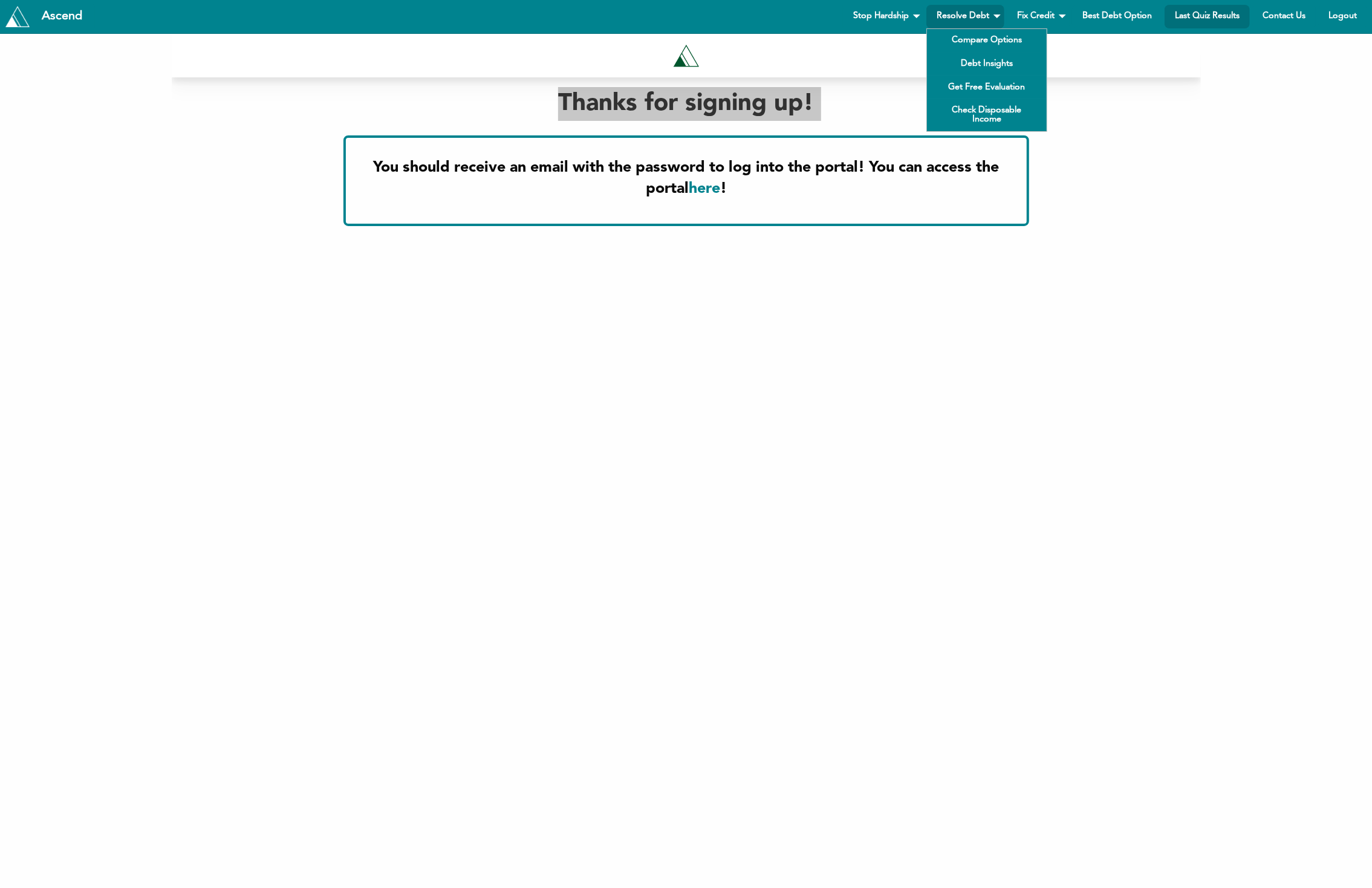
click at [981, 10] on link "Resolve Debt" at bounding box center [965, 16] width 78 height 24
click at [995, 93] on link "Get Free Evaluation" at bounding box center [987, 87] width 120 height 24
click at [971, 116] on link "Check Disposable Income" at bounding box center [987, 115] width 120 height 32
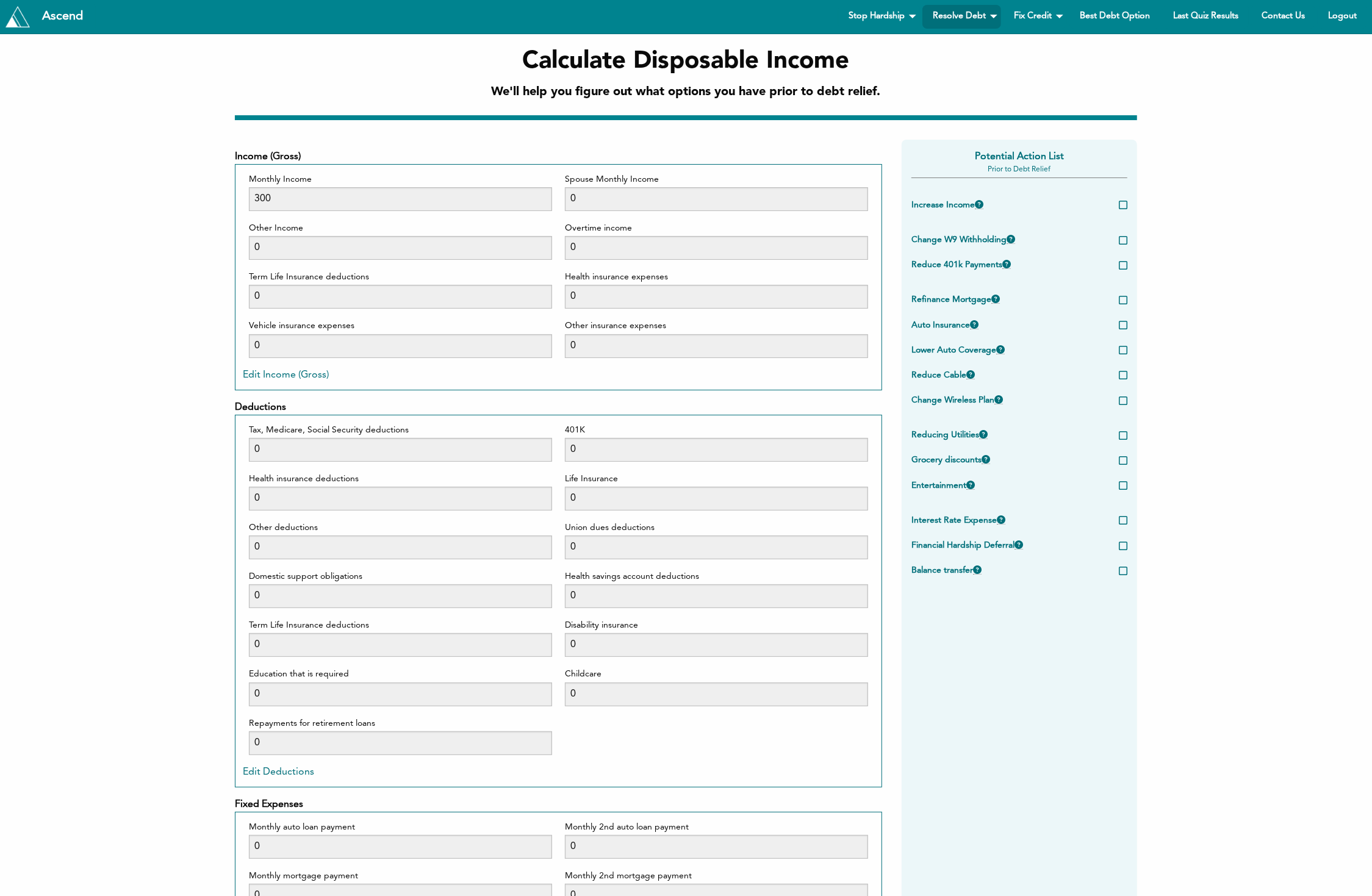
click at [565, 94] on h2 "We'll help you figure out what options you have prior to debt relief." at bounding box center [686, 92] width 389 height 17
copy div "We'll help you figure out what options you have prior to debt relief."
click at [588, 86] on h2 "We'll help you figure out what options you have prior to debt relief." at bounding box center [686, 92] width 389 height 17
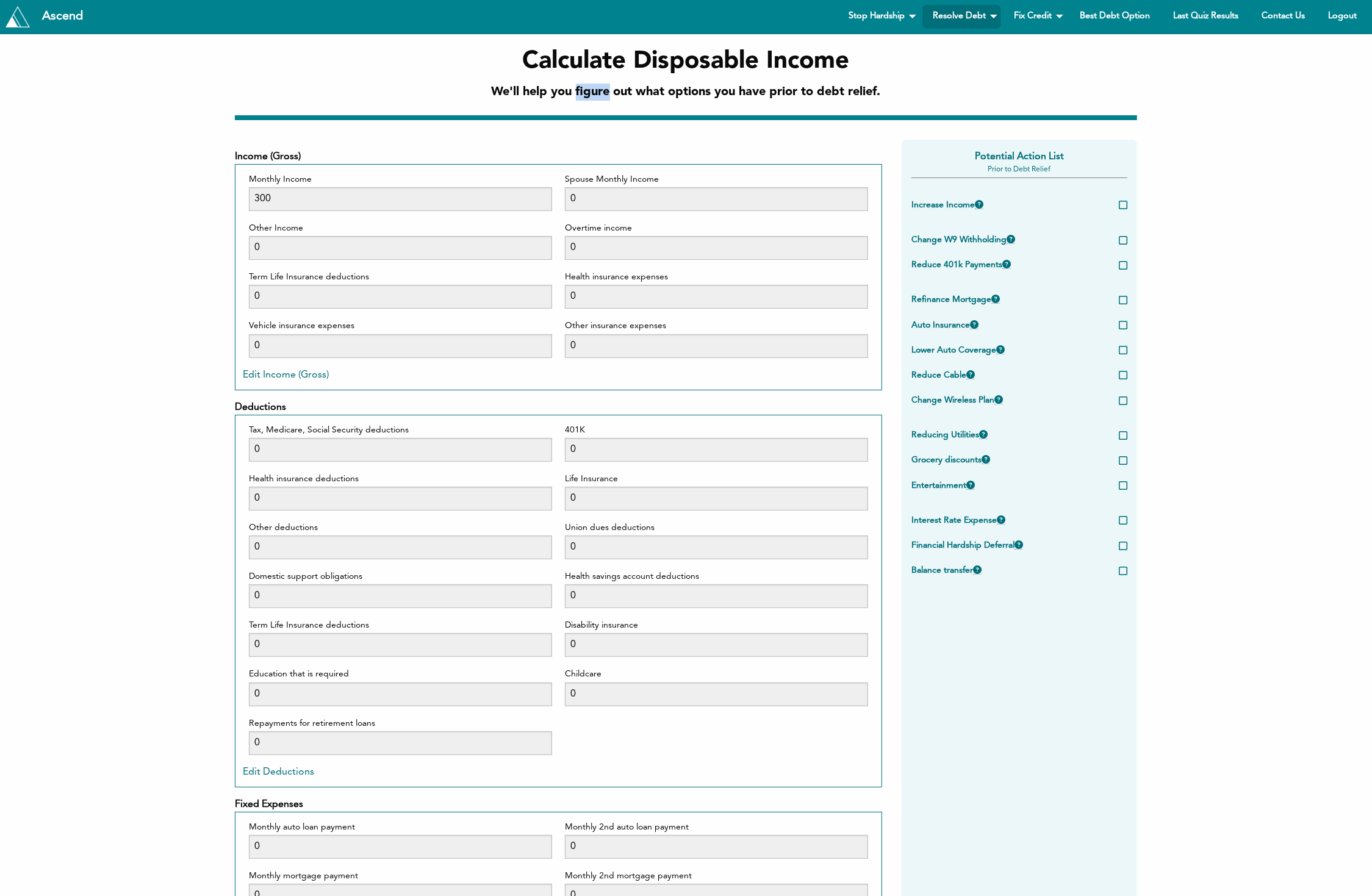
click at [588, 86] on h2 "We'll help you figure out what options you have prior to debt relief." at bounding box center [686, 92] width 389 height 17
click at [662, 60] on h1 "Calculate Disposable Income" at bounding box center [686, 62] width 389 height 35
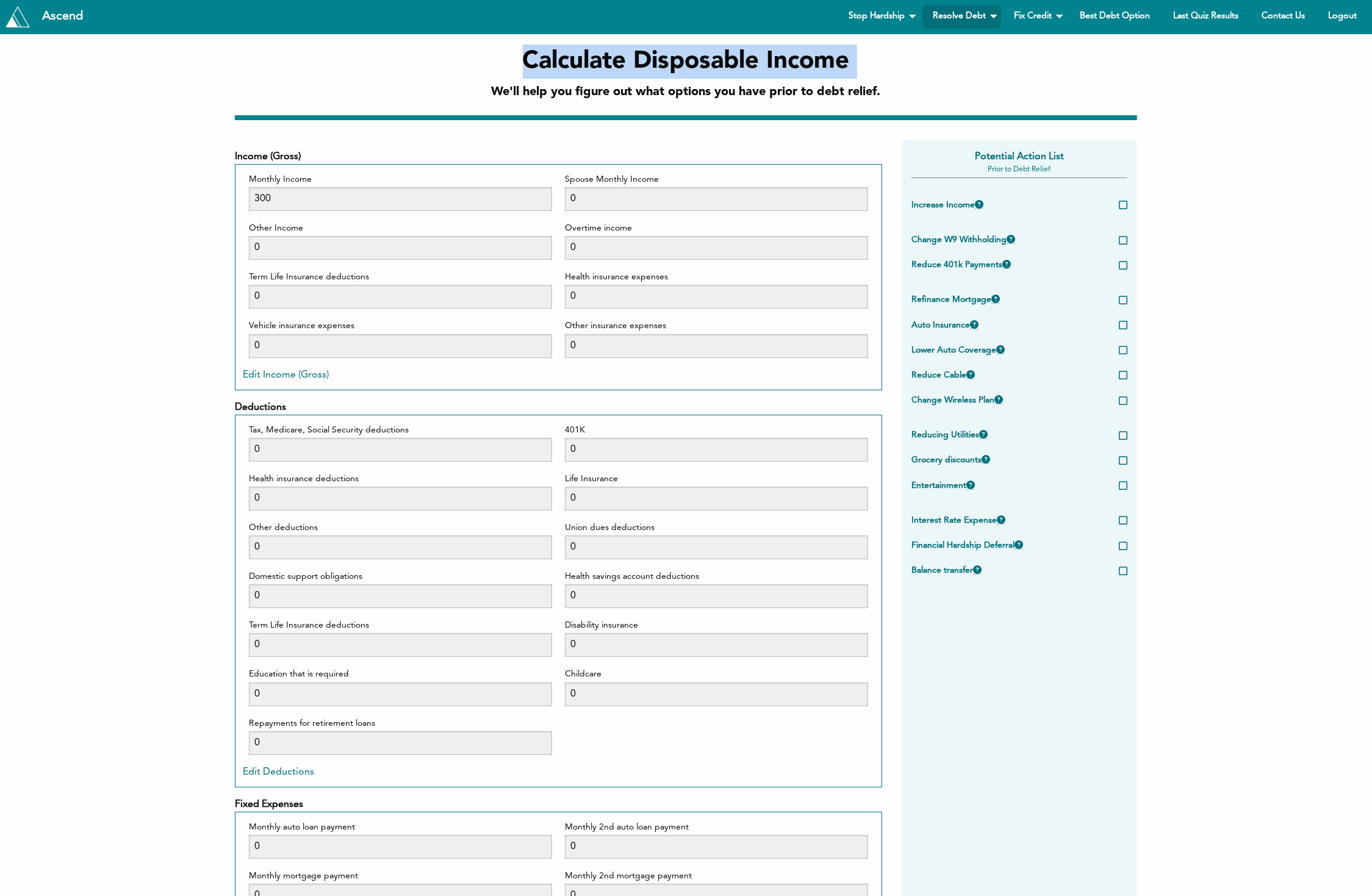
copy h1 "Calculate Disposable Income"
click at [627, 94] on h2 "We'll help you figure out what options you have prior to debt relief." at bounding box center [686, 92] width 389 height 17
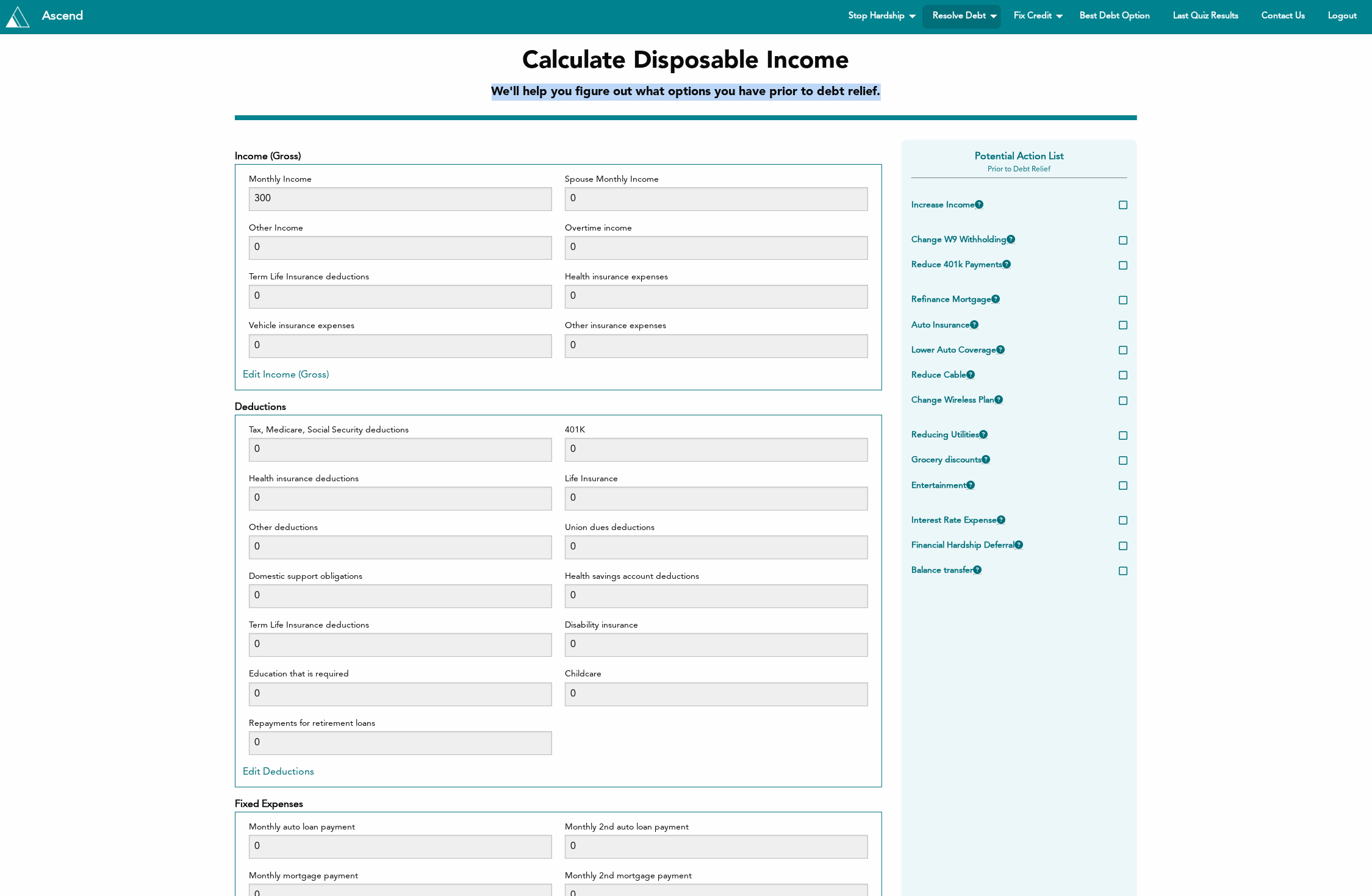
click at [627, 94] on h2 "We'll help you figure out what options you have prior to debt relief." at bounding box center [686, 92] width 389 height 17
copy div "We'll help you figure out what options you have prior to debt relief."
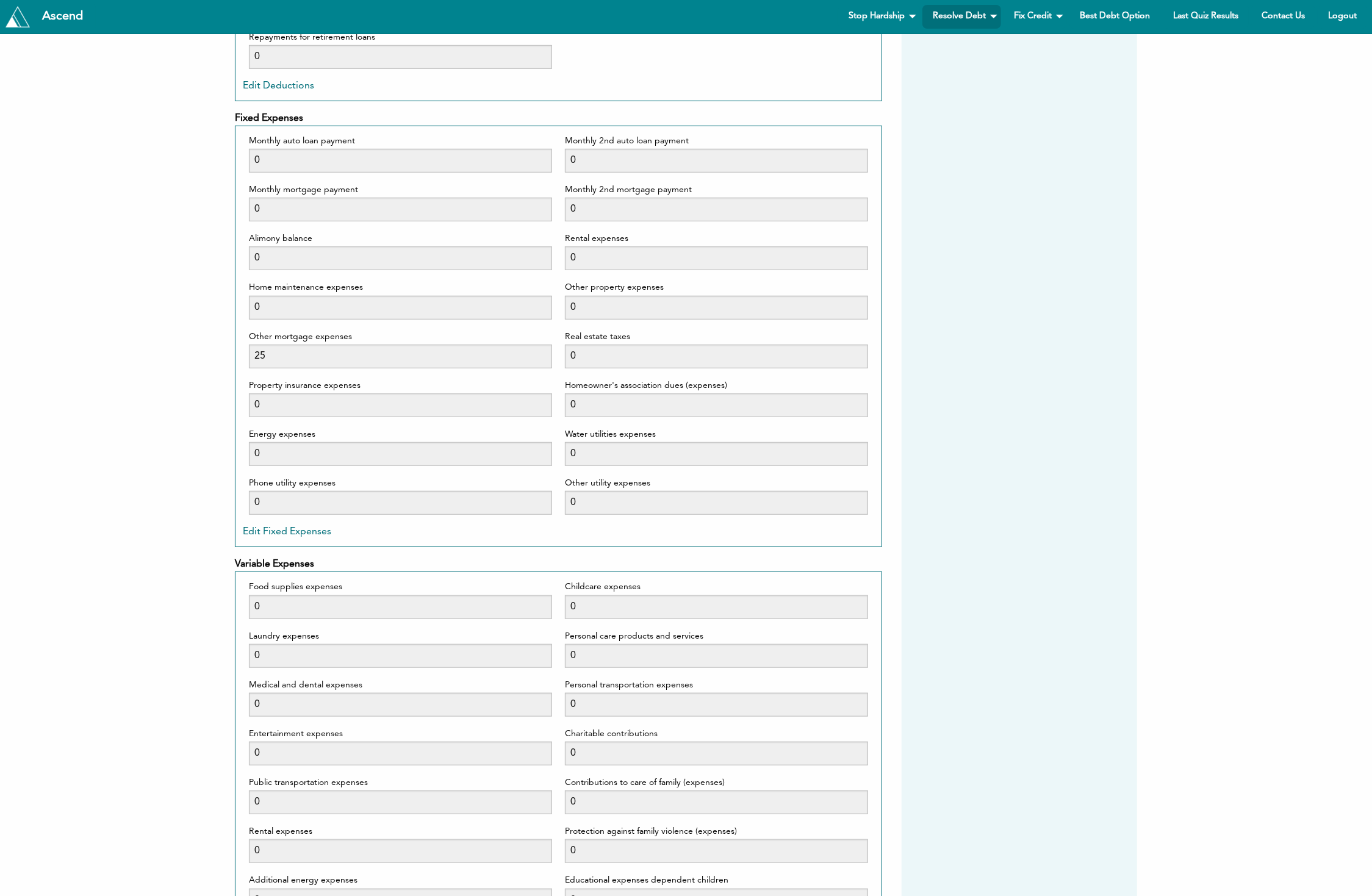
scroll to position [1084, 0]
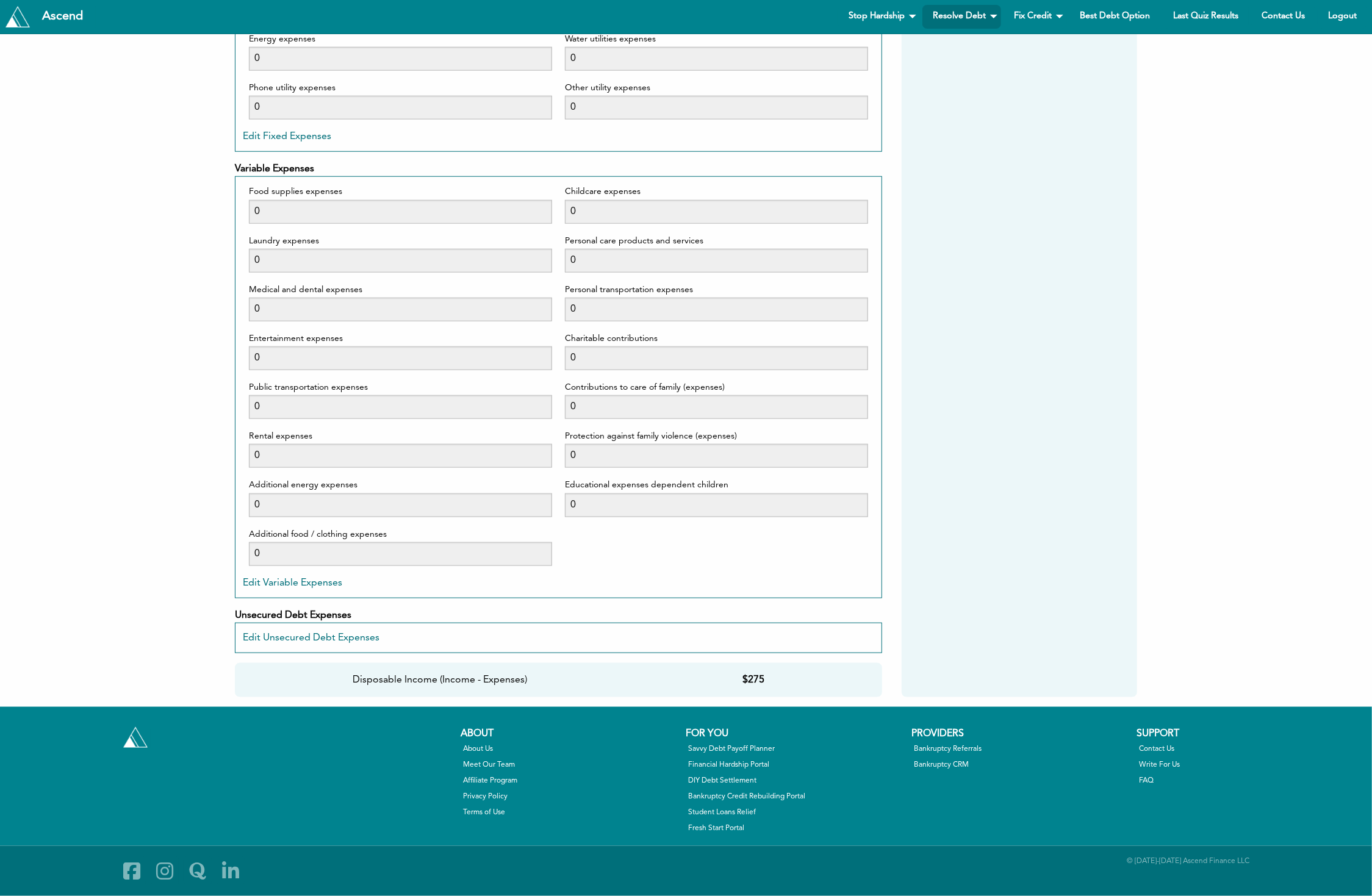
click at [600, 636] on div "Edit Unsecured Debt Expenses Cancel Save" at bounding box center [559, 638] width 632 height 14
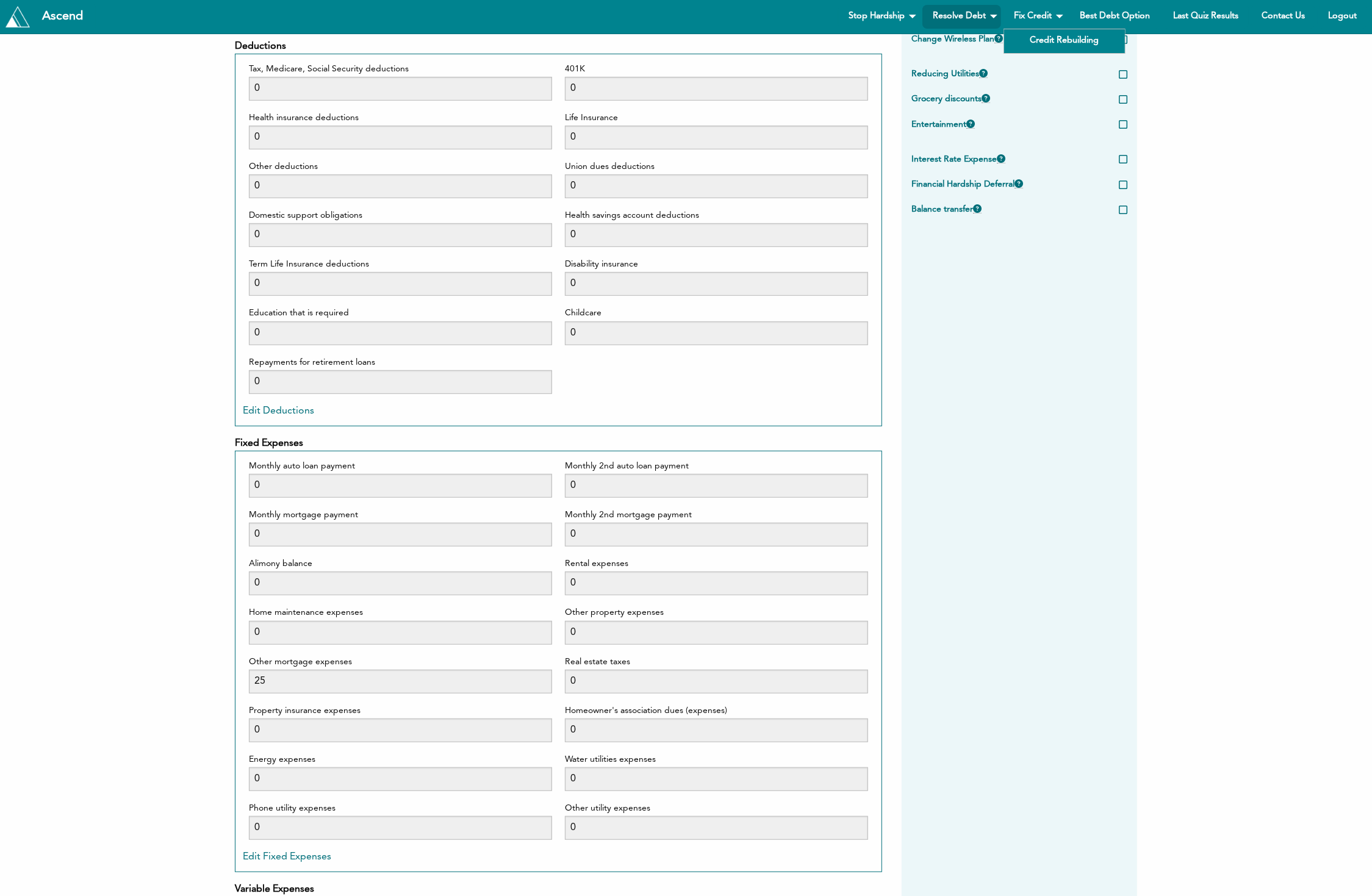
scroll to position [0, 0]
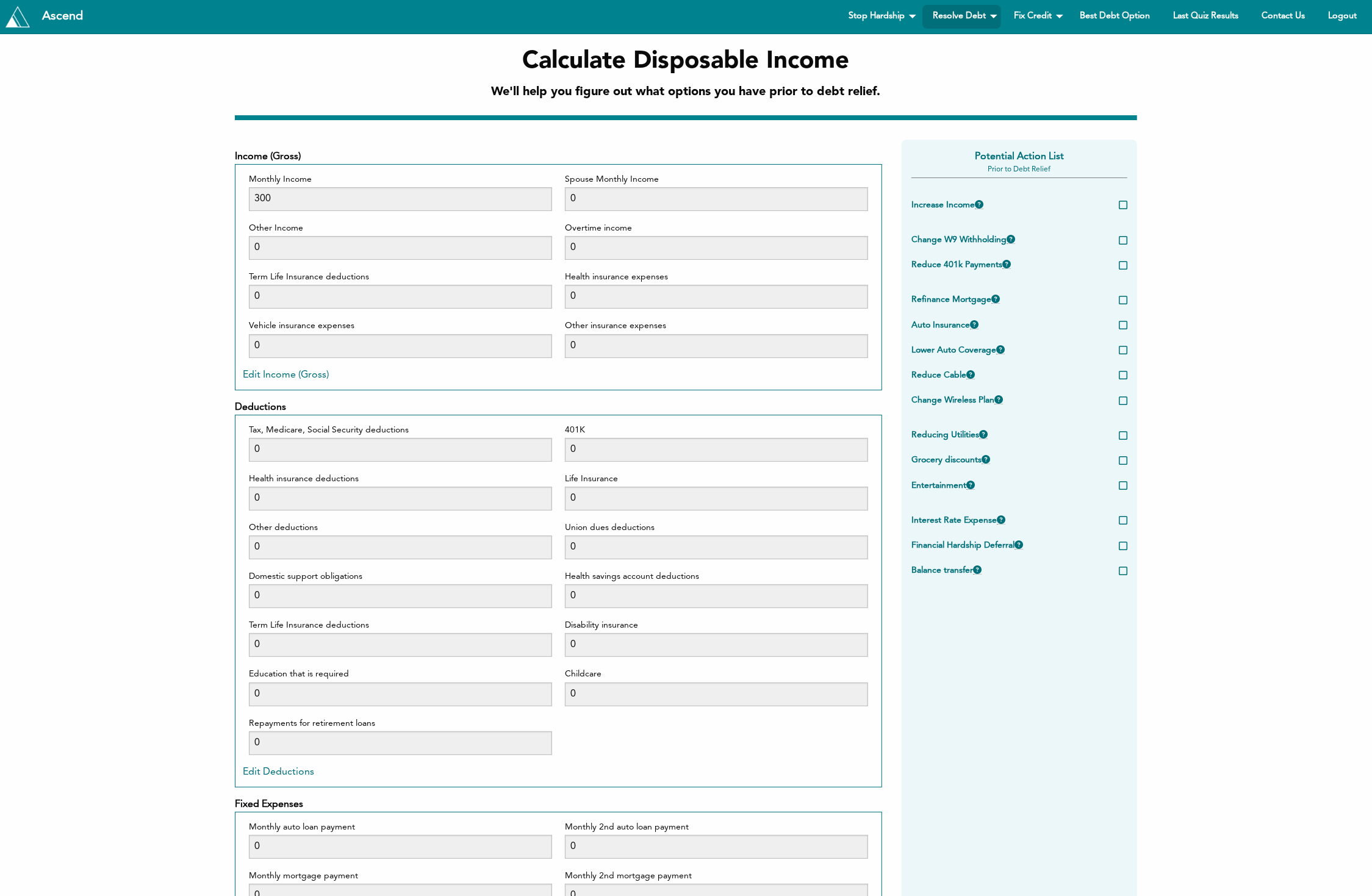
click at [666, 115] on div at bounding box center [686, 117] width 902 height 5
click at [1133, 25] on link "Best Debt Option" at bounding box center [1115, 17] width 91 height 24
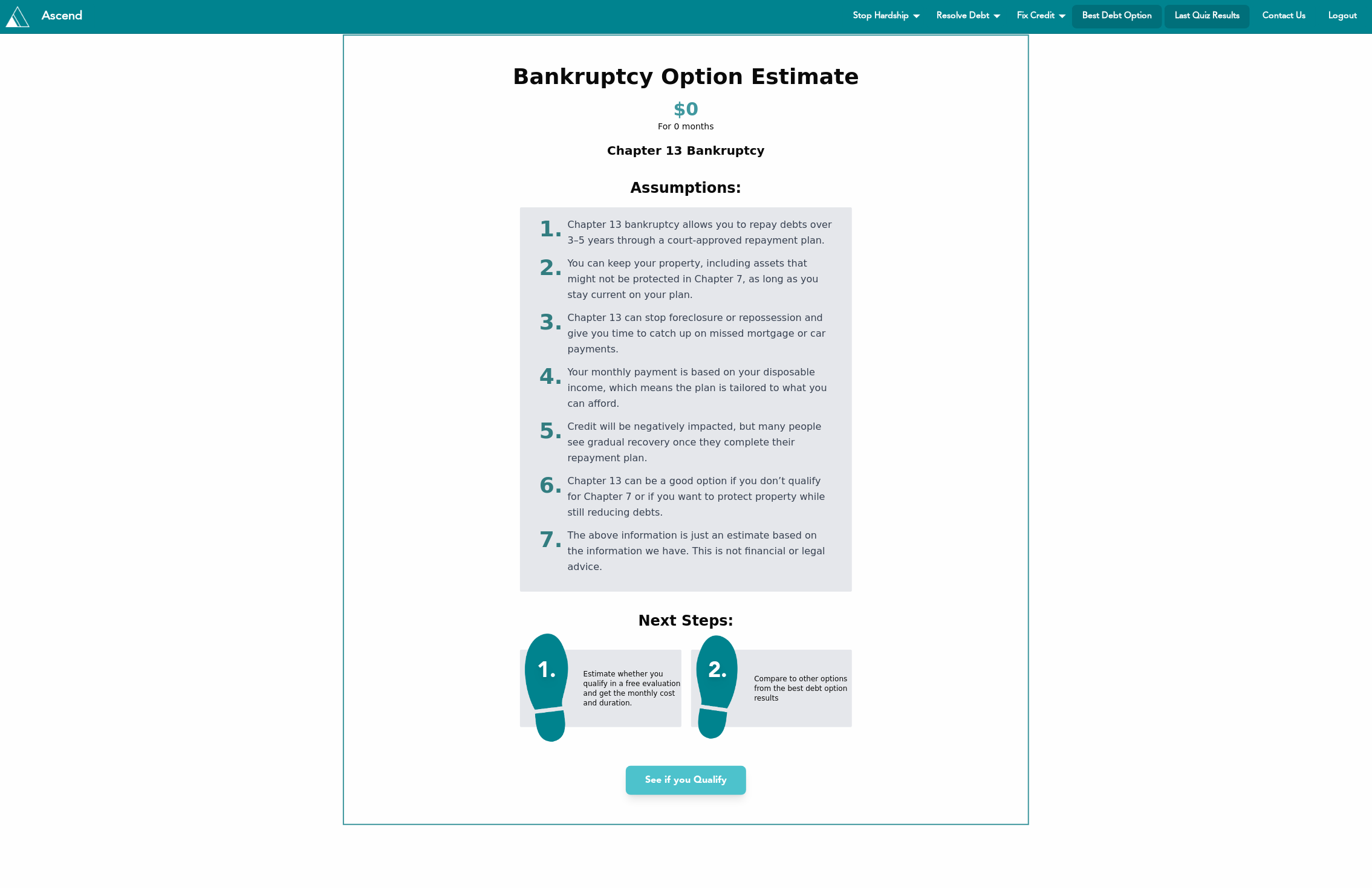
click at [1172, 22] on link "Last Quiz Results" at bounding box center [1207, 16] width 86 height 24
